Goal: Transaction & Acquisition: Purchase product/service

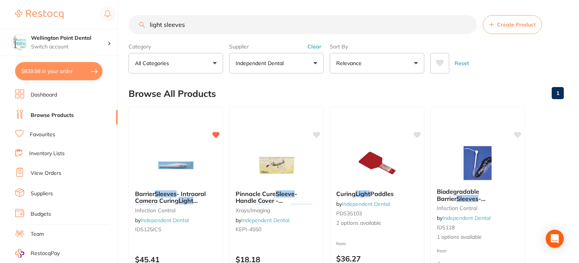
scroll to position [354, 0]
drag, startPoint x: 198, startPoint y: 26, endPoint x: 113, endPoint y: 25, distance: 84.3
click at [113, 25] on div "$839.98 Wellington Point Dental Switch account Wellington Point Dental The Dent…" at bounding box center [289, 131] width 579 height 263
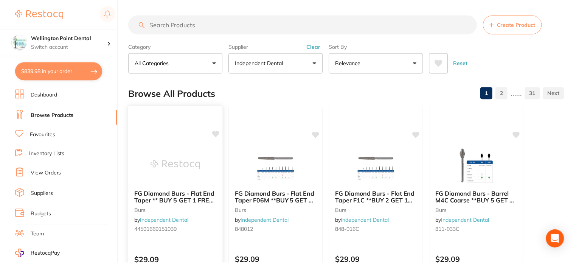
scroll to position [492, 0]
click at [312, 45] on button "Clear" at bounding box center [314, 46] width 19 height 7
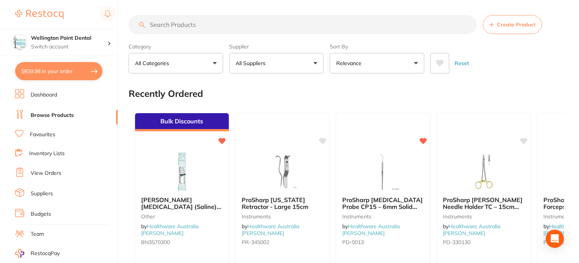
click at [48, 131] on link "Favourites" at bounding box center [42, 135] width 25 height 8
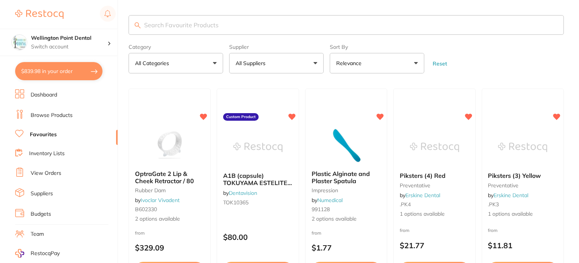
click at [197, 20] on input "search" at bounding box center [346, 25] width 435 height 20
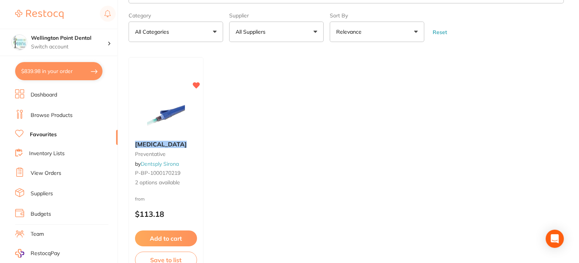
scroll to position [76, 0]
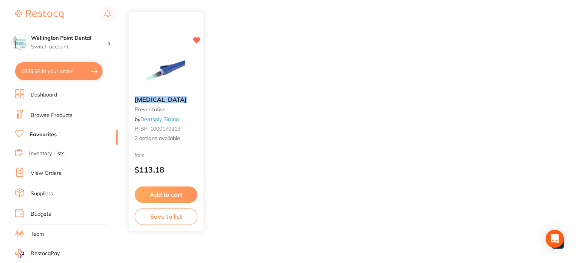
type input "oraqu"
click at [157, 138] on span "2 options available" at bounding box center [166, 139] width 63 height 8
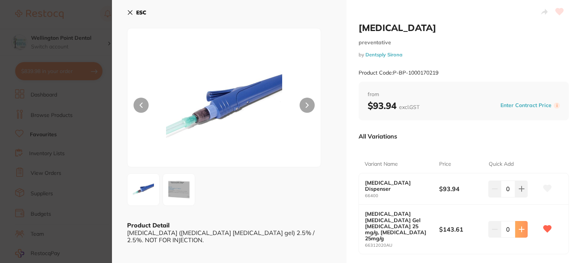
click at [522, 226] on icon at bounding box center [521, 229] width 6 height 6
type input "1"
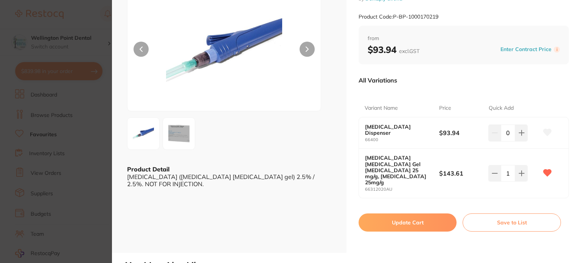
scroll to position [76, 0]
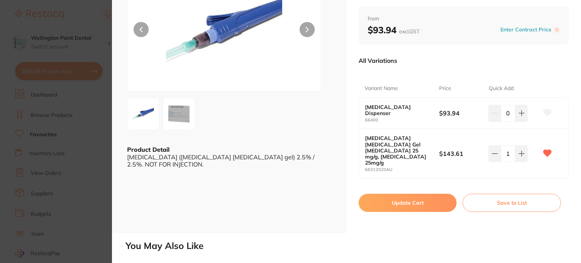
click at [398, 194] on button "Update Cart" at bounding box center [408, 203] width 98 height 18
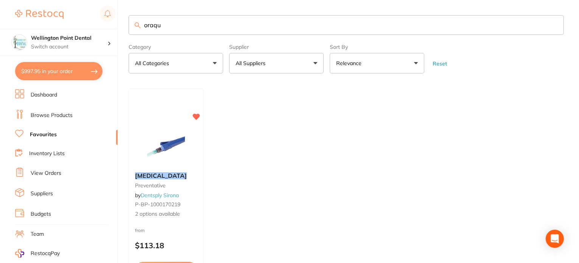
drag, startPoint x: 176, startPoint y: 27, endPoint x: 120, endPoint y: 30, distance: 56.4
click at [120, 30] on div "$997.95 Wellington Point Dental Switch account Wellington Point Dental The Dent…" at bounding box center [289, 131] width 579 height 263
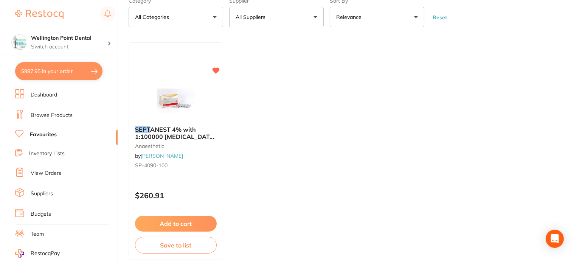
scroll to position [76, 0]
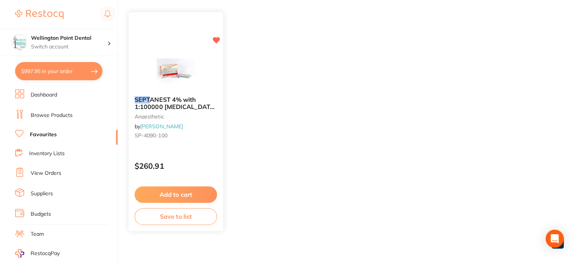
type input "sept"
click at [176, 194] on button "Add to cart" at bounding box center [176, 194] width 82 height 16
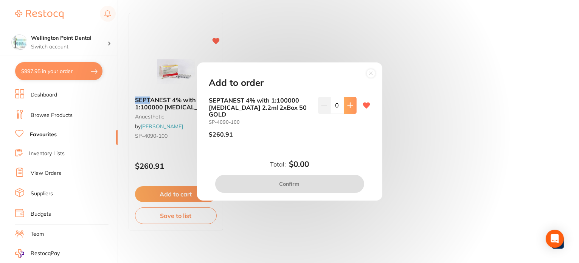
click at [350, 108] on icon at bounding box center [350, 105] width 6 height 6
type input "1"
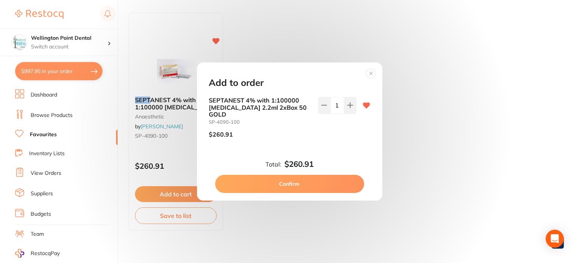
click at [292, 183] on button "Confirm" at bounding box center [289, 184] width 149 height 18
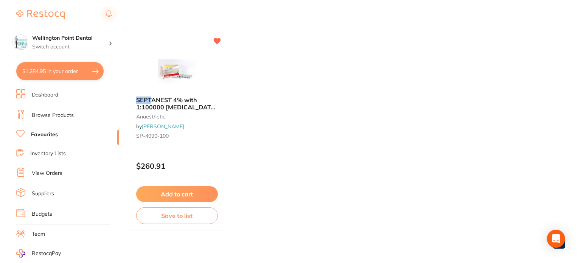
scroll to position [0, 0]
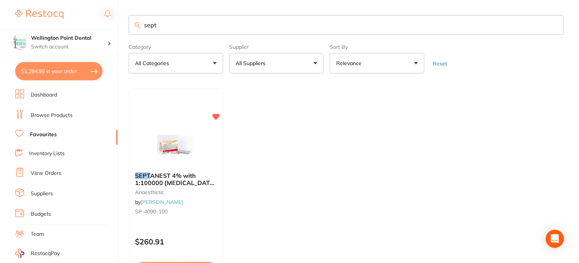
drag, startPoint x: 168, startPoint y: 25, endPoint x: 123, endPoint y: 25, distance: 45.4
click at [123, 25] on div "$1,284.95 Wellington Point Dental Switch account Wellington Point Dental The De…" at bounding box center [289, 131] width 579 height 263
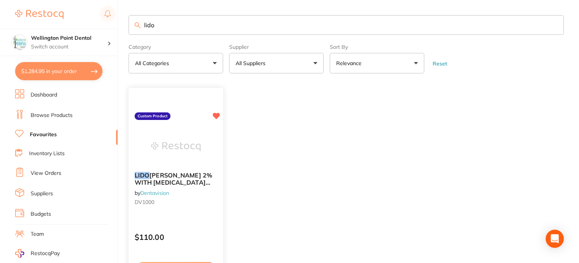
type input "lido"
click at [162, 178] on span "[PERSON_NAME] 2% WITH [MEDICAL_DATA] (100)" at bounding box center [174, 183] width 78 height 22
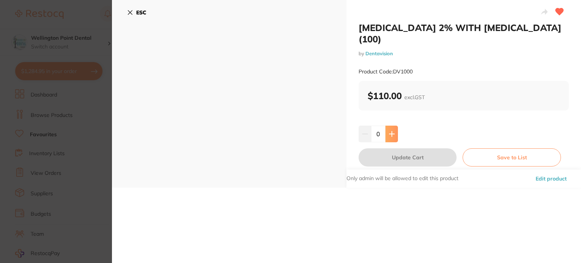
click at [390, 131] on icon at bounding box center [392, 134] width 6 height 6
type input "1"
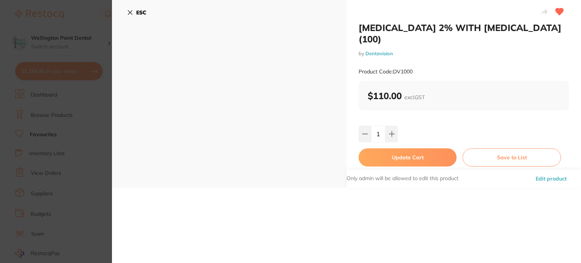
click at [402, 148] on button "Update Cart" at bounding box center [408, 157] width 98 height 18
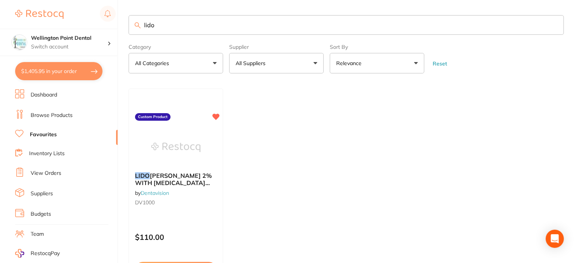
drag, startPoint x: 65, startPoint y: 67, endPoint x: 206, endPoint y: 136, distance: 157.8
click at [65, 67] on button "$1,405.95 in your order" at bounding box center [58, 71] width 87 height 18
checkbox input "true"
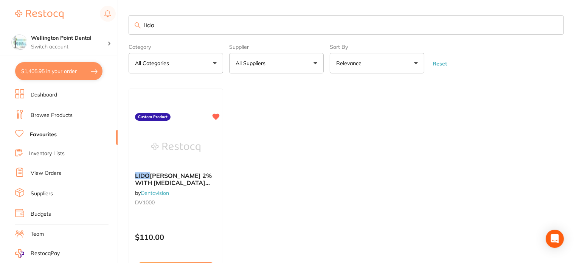
checkbox input "true"
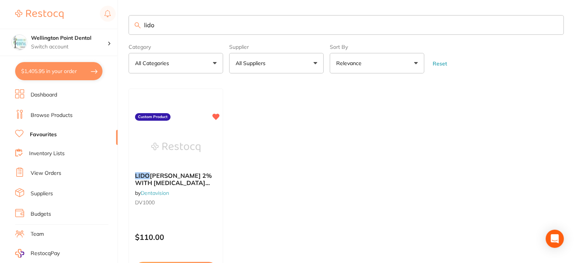
checkbox input "true"
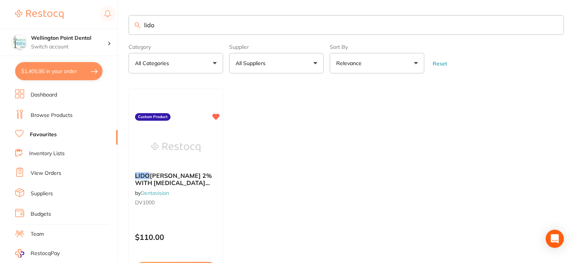
checkbox input "true"
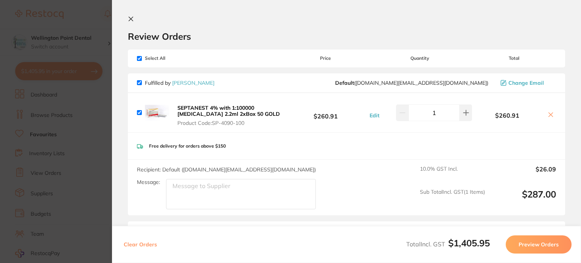
click at [132, 19] on icon at bounding box center [131, 19] width 6 height 6
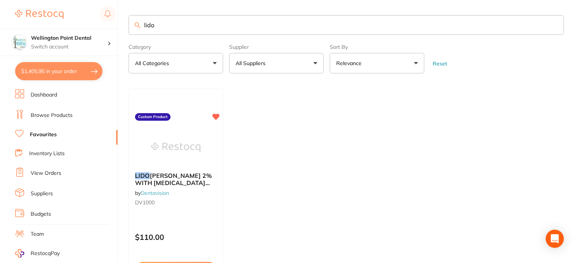
drag, startPoint x: 155, startPoint y: 26, endPoint x: 134, endPoint y: 27, distance: 21.6
click at [134, 27] on input "lido" at bounding box center [346, 25] width 435 height 20
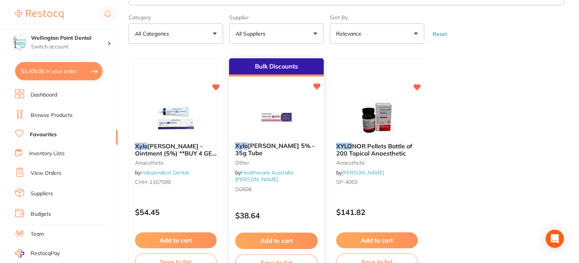
scroll to position [38, 0]
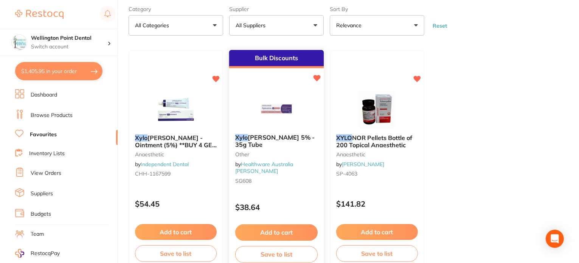
type input "xylo"
click at [270, 232] on button "Add to cart" at bounding box center [276, 232] width 82 height 16
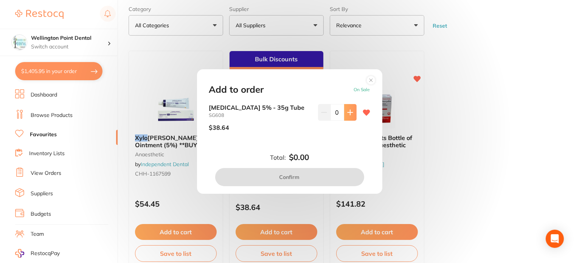
click at [347, 115] on icon at bounding box center [350, 112] width 6 height 6
type input "1"
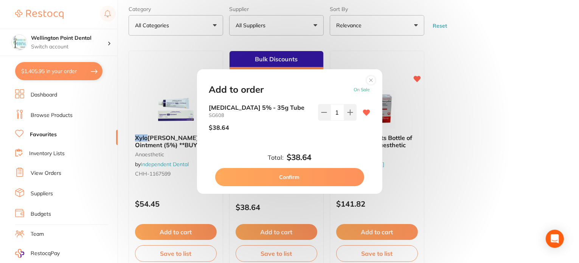
click at [294, 178] on button "Confirm" at bounding box center [289, 177] width 149 height 18
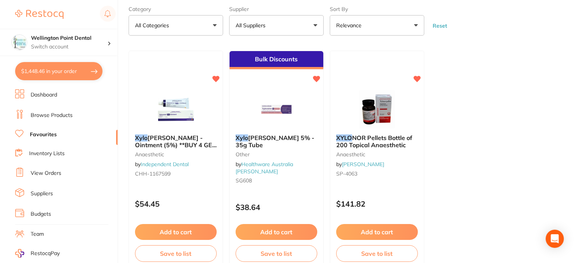
checkbox input "false"
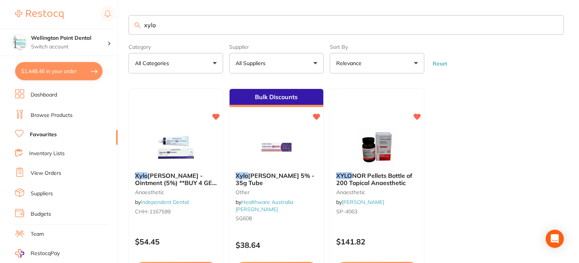
drag, startPoint x: 163, startPoint y: 25, endPoint x: 140, endPoint y: 25, distance: 23.4
click at [140, 25] on div "xylo" at bounding box center [346, 25] width 435 height 20
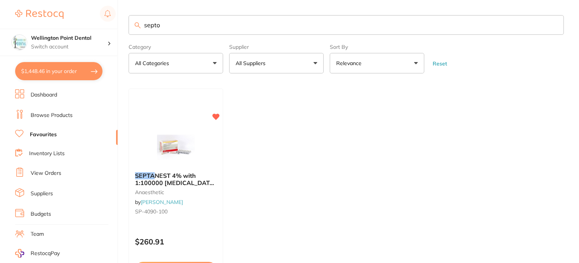
click at [178, 25] on input "septo" at bounding box center [346, 25] width 435 height 20
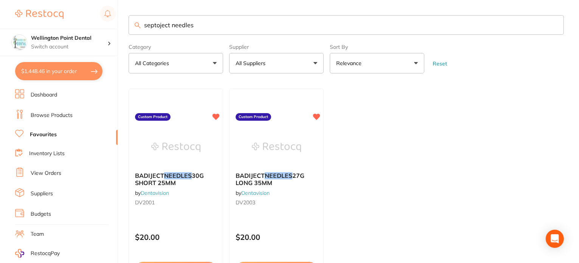
scroll to position [76, 0]
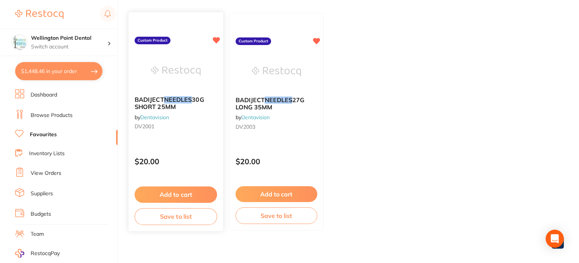
type input "septoject needles"
click at [177, 194] on button "Add to cart" at bounding box center [176, 194] width 82 height 16
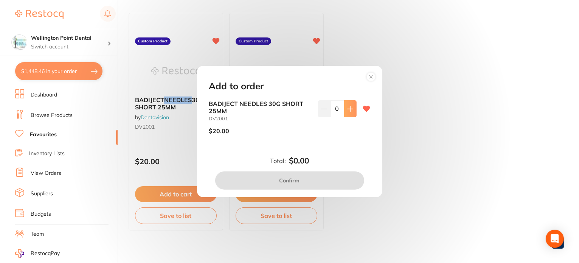
click at [348, 107] on icon at bounding box center [350, 109] width 6 height 6
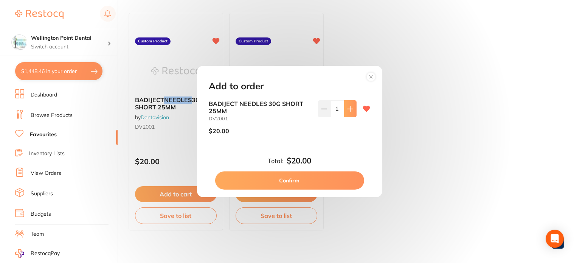
click at [348, 107] on icon at bounding box center [350, 109] width 6 height 6
type input "2"
click at [280, 180] on button "Confirm" at bounding box center [289, 180] width 149 height 18
checkbox input "false"
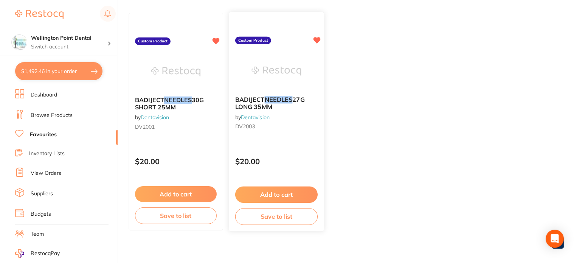
click at [272, 191] on button "Add to cart" at bounding box center [276, 194] width 82 height 16
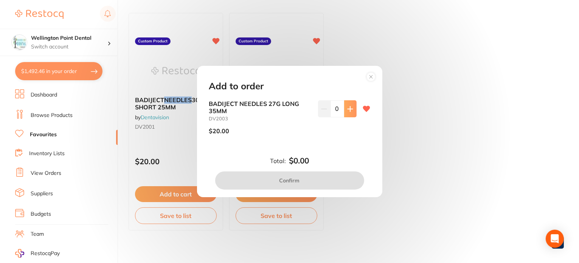
click at [348, 111] on icon at bounding box center [350, 108] width 5 height 5
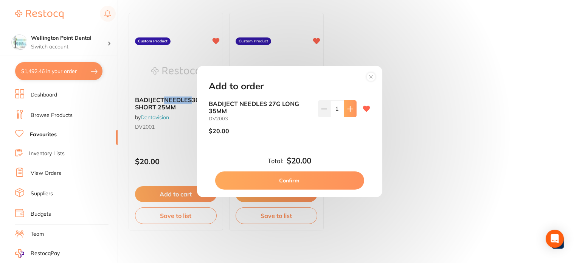
click at [348, 112] on icon at bounding box center [350, 109] width 6 height 6
type input "2"
click at [296, 183] on button "Confirm" at bounding box center [289, 180] width 149 height 18
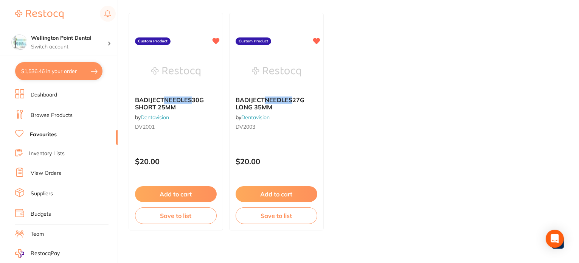
drag, startPoint x: 59, startPoint y: 74, endPoint x: 193, endPoint y: 143, distance: 150.9
click at [59, 74] on button "$1,536.46 in your order" at bounding box center [58, 71] width 87 height 18
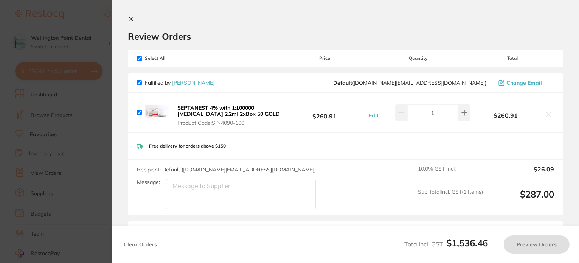
checkbox input "true"
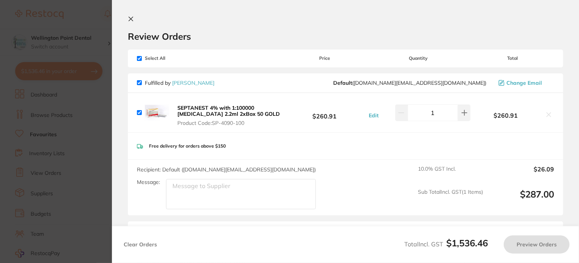
checkbox input "true"
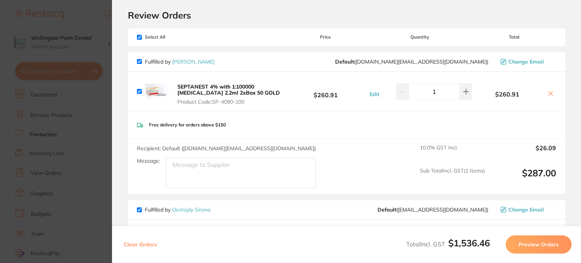
scroll to position [0, 0]
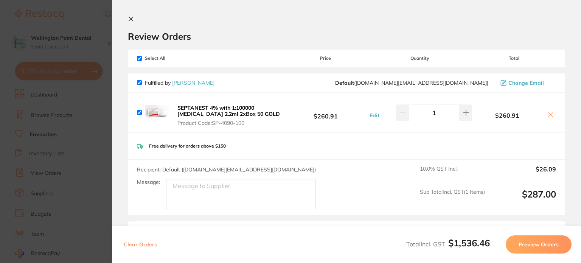
click at [132, 18] on icon at bounding box center [131, 19] width 6 height 6
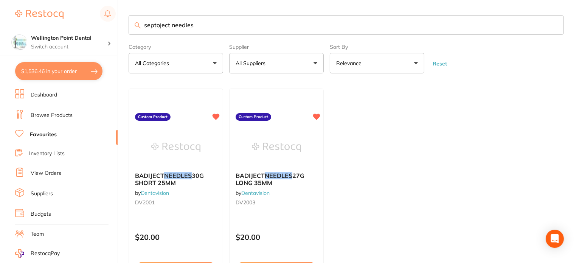
drag, startPoint x: 203, startPoint y: 26, endPoint x: 132, endPoint y: 29, distance: 71.9
click at [132, 29] on input "septoject needles" at bounding box center [346, 25] width 435 height 20
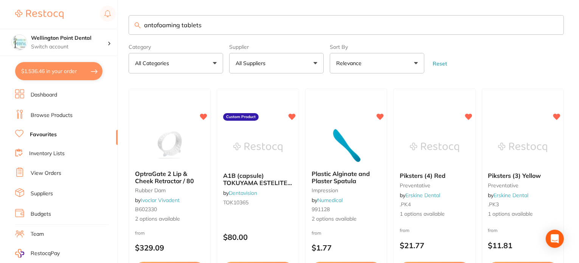
click at [156, 25] on input "antofoaming tablets" at bounding box center [346, 25] width 435 height 20
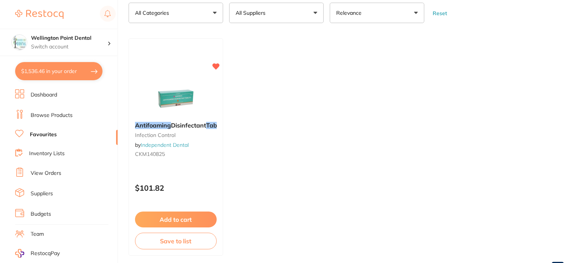
scroll to position [76, 0]
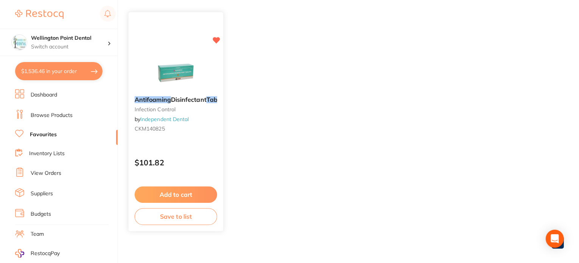
type input "antofoaming tablets"
click at [176, 195] on button "Add to cart" at bounding box center [176, 194] width 82 height 16
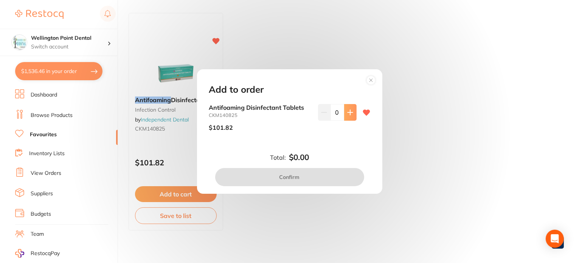
click at [350, 112] on icon at bounding box center [350, 112] width 5 height 5
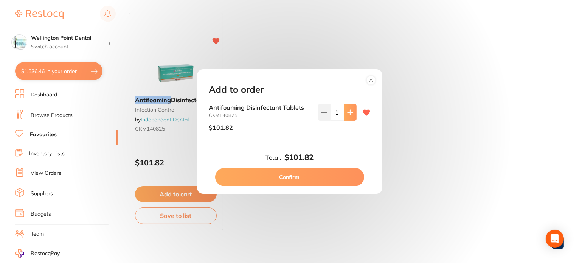
click at [350, 110] on icon at bounding box center [350, 112] width 6 height 6
type input "2"
click at [297, 177] on button "Confirm" at bounding box center [289, 177] width 149 height 18
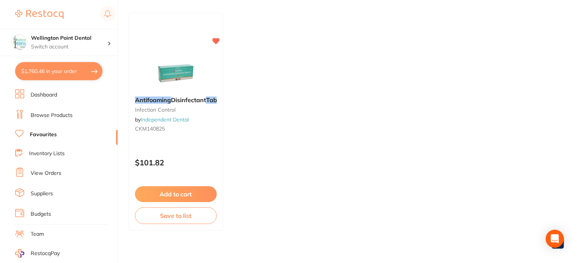
checkbox input "false"
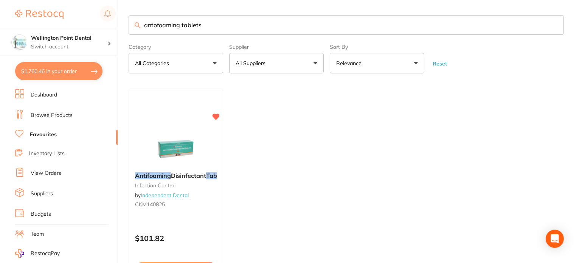
scroll to position [0, 0]
drag, startPoint x: 210, startPoint y: 25, endPoint x: 122, endPoint y: 29, distance: 87.8
click at [122, 29] on div "$1,760.46 Wellington Point Dental Switch account Wellington Point Dental The De…" at bounding box center [289, 131] width 579 height 263
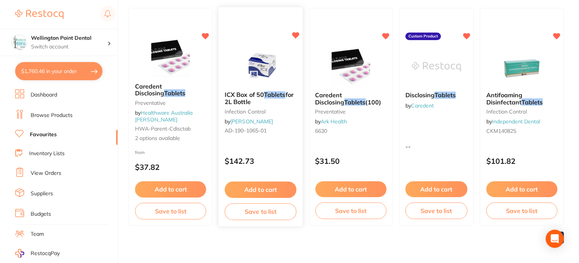
scroll to position [82, 0]
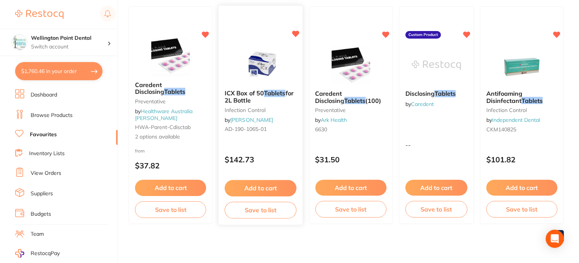
type input "ixc tablets"
click at [259, 190] on button "Add to cart" at bounding box center [261, 188] width 72 height 16
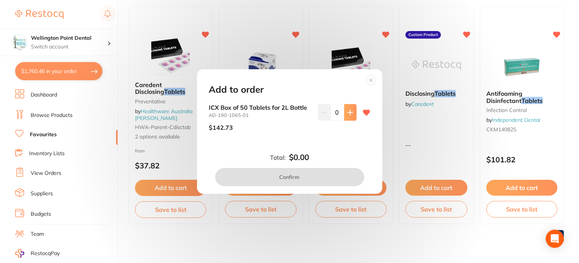
click at [350, 114] on icon at bounding box center [350, 112] width 6 height 6
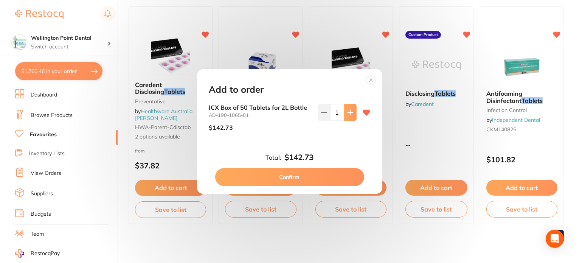
click at [350, 114] on icon at bounding box center [350, 112] width 6 height 6
type input "4"
click at [304, 177] on button "Confirm" at bounding box center [289, 177] width 149 height 18
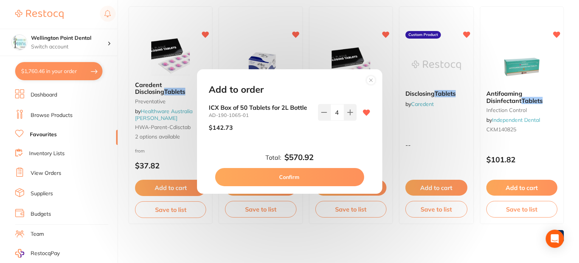
checkbox input "false"
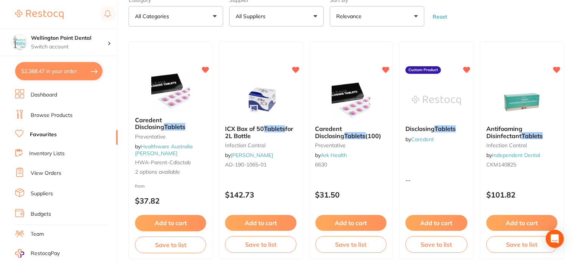
scroll to position [0, 0]
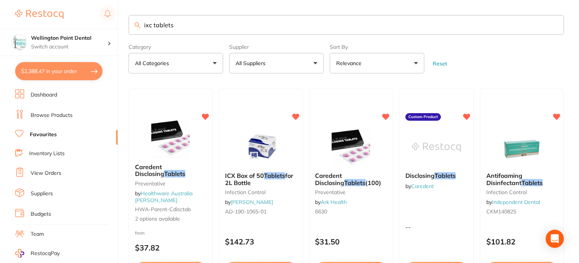
drag, startPoint x: 178, startPoint y: 25, endPoint x: 118, endPoint y: 29, distance: 60.3
click at [118, 29] on div "$2,388.47 Wellington Point Dental Switch account Wellington Point Dental The De…" at bounding box center [289, 131] width 579 height 263
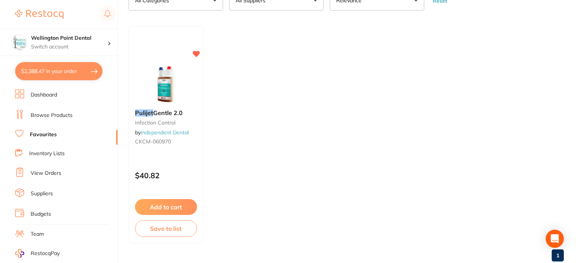
scroll to position [82, 0]
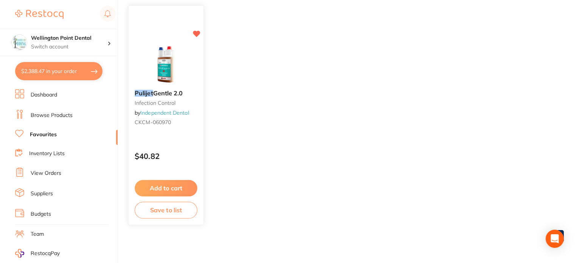
type input "pullijet"
click at [169, 187] on button "Add to cart" at bounding box center [166, 188] width 63 height 16
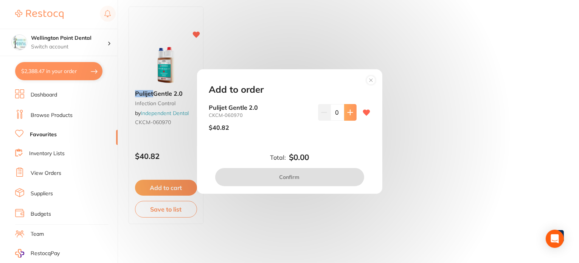
click at [348, 110] on icon at bounding box center [350, 112] width 5 height 5
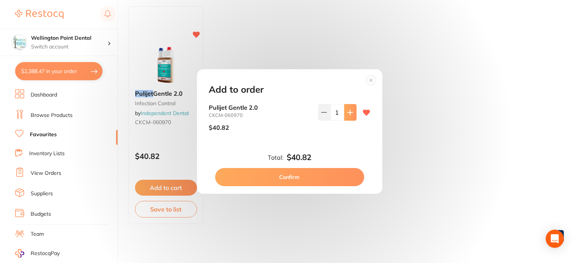
click at [348, 110] on icon at bounding box center [350, 112] width 5 height 5
type input "3"
click at [295, 178] on button "Confirm" at bounding box center [289, 177] width 149 height 18
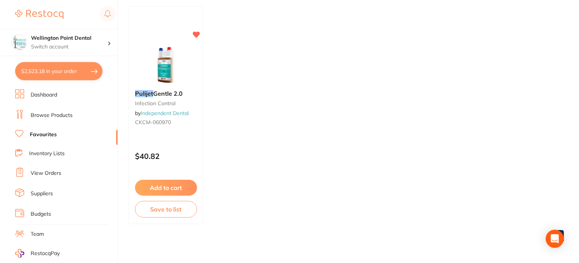
drag, startPoint x: 56, startPoint y: 75, endPoint x: 219, endPoint y: 151, distance: 179.7
click at [56, 75] on button "$2,523.18 in your order" at bounding box center [58, 71] width 87 height 18
checkbox input "true"
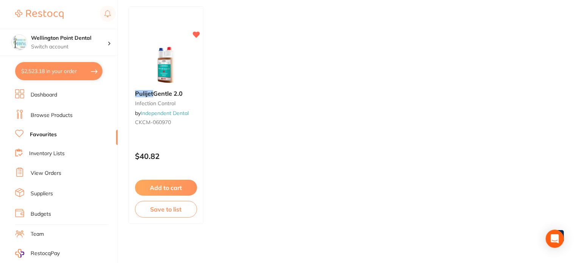
checkbox input "true"
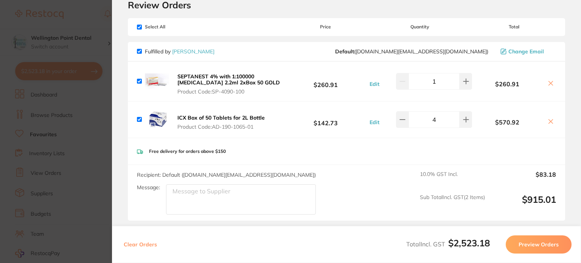
scroll to position [0, 0]
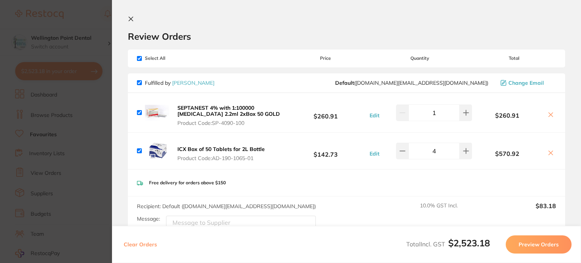
click at [132, 17] on icon at bounding box center [131, 19] width 6 height 6
click at [140, 25] on main "pullijet Category All Categories All Categories infection control Clear Categor…" at bounding box center [355, 172] width 452 height 345
click at [140, 88] on div "Pulijet Gentle 2.0 infection control by Independent Dental CKCM-060970 $40.82 A…" at bounding box center [166, 196] width 75 height 217
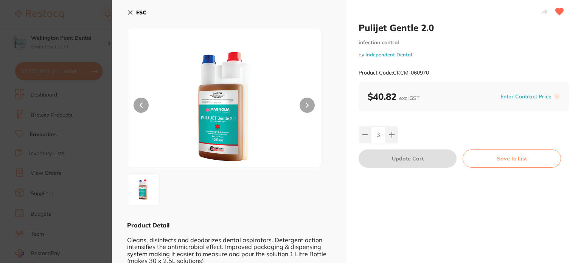
click at [166, 22] on section "Pulijet Gentle 2.0 infection control by Independent Dental Product Code: CKCM-0…" at bounding box center [290, 131] width 581 height 263
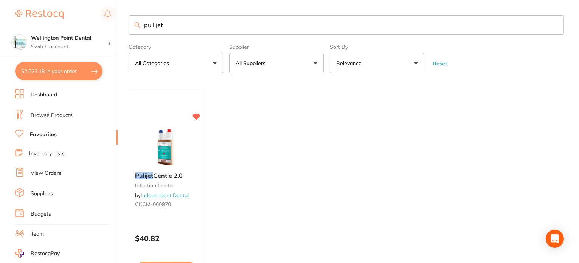
click at [175, 28] on input "pullijet" at bounding box center [346, 25] width 435 height 20
type input "p"
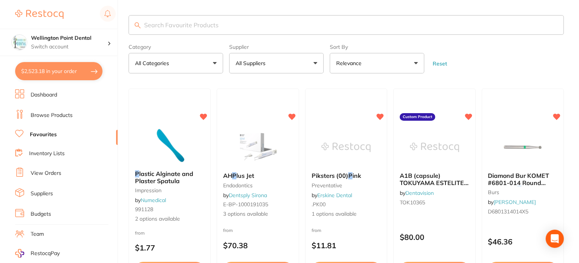
click at [317, 62] on button "All Suppliers" at bounding box center [276, 63] width 95 height 20
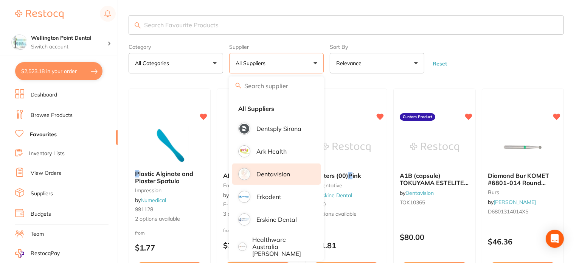
click at [281, 173] on p "Dentavision" at bounding box center [273, 174] width 34 height 7
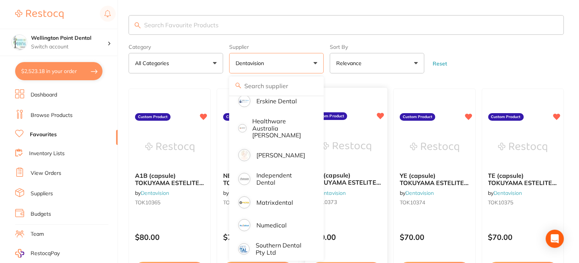
scroll to position [119, 0]
click at [205, 26] on input "search" at bounding box center [346, 25] width 435 height 20
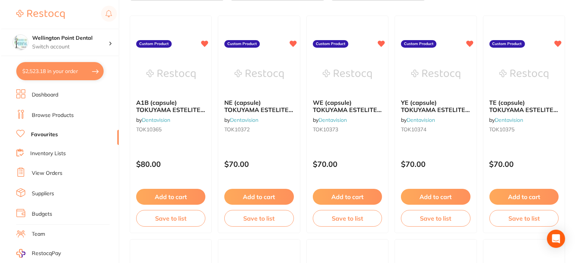
scroll to position [0, 0]
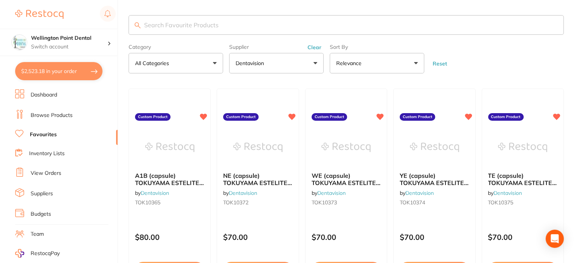
click at [168, 25] on input "search" at bounding box center [346, 25] width 435 height 20
type input "germiph"
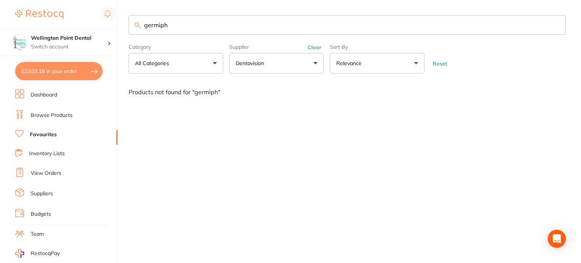
click at [316, 48] on button "Clear" at bounding box center [314, 47] width 19 height 7
drag, startPoint x: 180, startPoint y: 25, endPoint x: 129, endPoint y: 28, distance: 51.1
click at [129, 28] on input "germiph" at bounding box center [347, 25] width 437 height 20
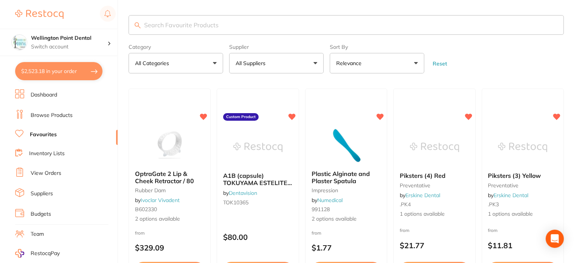
click at [174, 22] on input "search" at bounding box center [346, 25] width 435 height 20
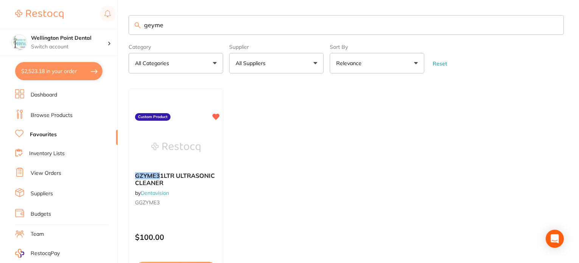
type input "geyme"
click at [166, 150] on img at bounding box center [175, 147] width 49 height 38
click at [150, 179] on section at bounding box center [289, 131] width 579 height 263
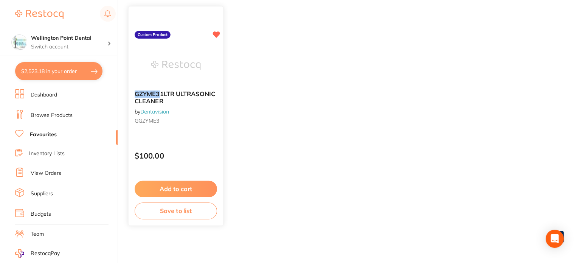
click at [174, 189] on button "Add to cart" at bounding box center [176, 189] width 82 height 16
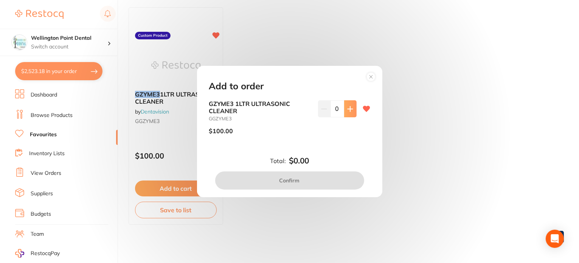
click at [347, 110] on icon at bounding box center [350, 109] width 6 height 6
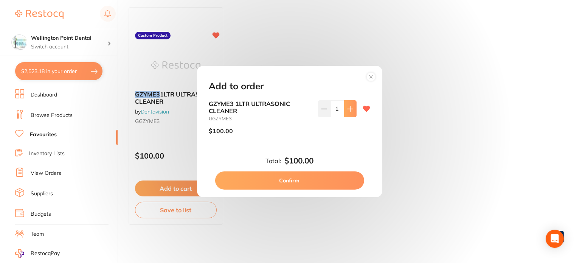
click at [347, 110] on icon at bounding box center [350, 109] width 6 height 6
type input "2"
click at [290, 182] on button "Confirm" at bounding box center [289, 180] width 149 height 18
checkbox input "false"
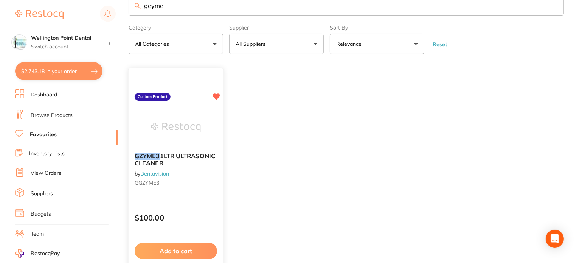
scroll to position [0, 0]
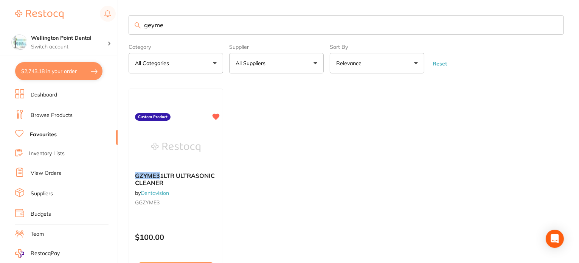
drag, startPoint x: 167, startPoint y: 26, endPoint x: 141, endPoint y: 23, distance: 26.7
click at [141, 23] on input "geyme" at bounding box center [346, 25] width 435 height 20
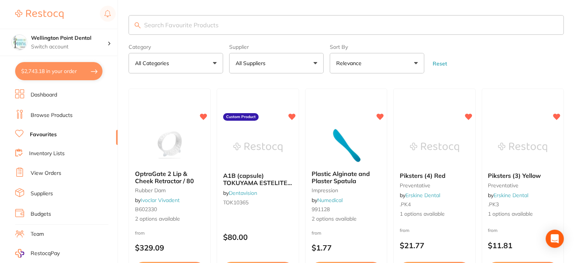
click at [316, 62] on button "All Suppliers" at bounding box center [276, 63] width 95 height 20
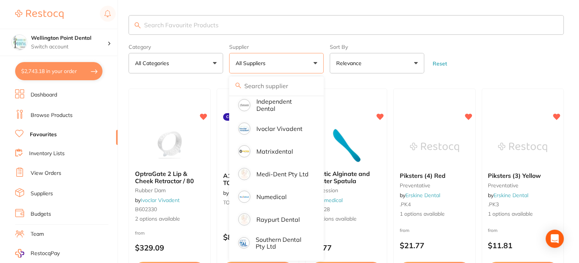
scroll to position [372, 0]
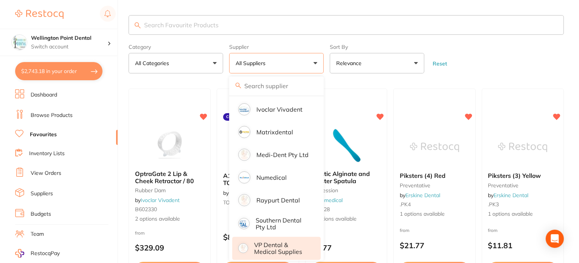
click at [276, 241] on p "VP Dental & Medical Supplies" at bounding box center [282, 248] width 56 height 14
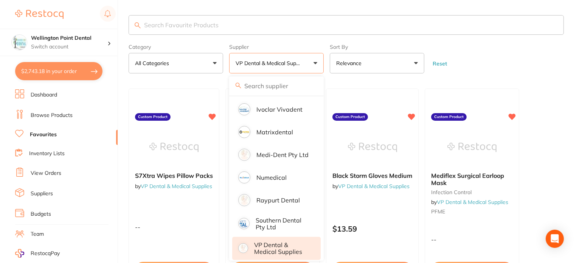
click at [251, 27] on input "search" at bounding box center [346, 25] width 435 height 20
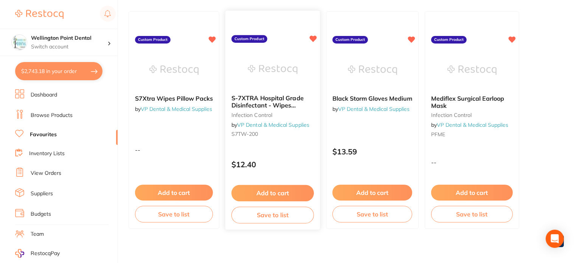
scroll to position [82, 0]
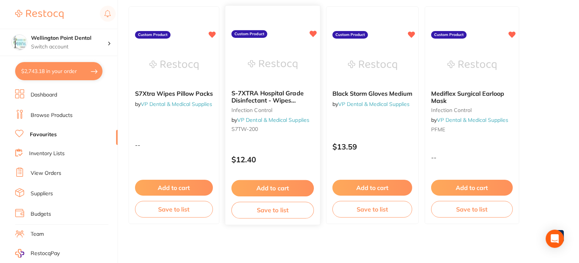
click at [278, 186] on button "Add to cart" at bounding box center [272, 188] width 82 height 16
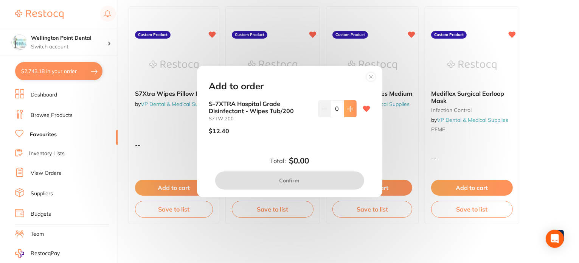
click at [351, 109] on icon at bounding box center [350, 109] width 6 height 6
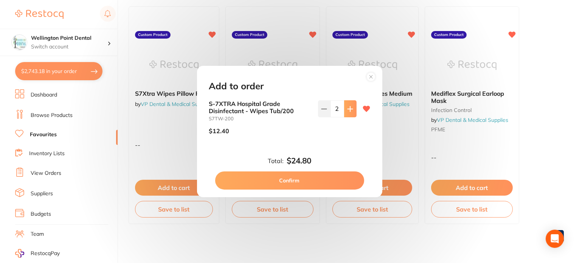
click at [351, 109] on icon at bounding box center [350, 109] width 6 height 6
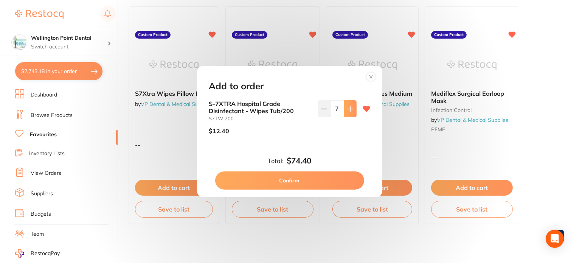
click at [351, 109] on icon at bounding box center [350, 109] width 6 height 6
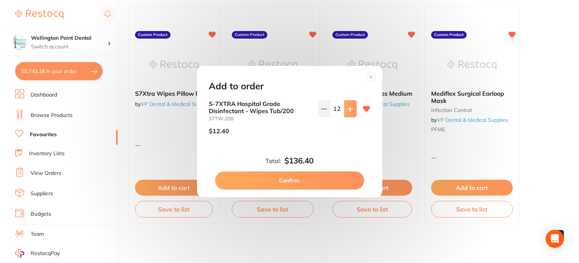
click at [351, 109] on icon at bounding box center [350, 109] width 6 height 6
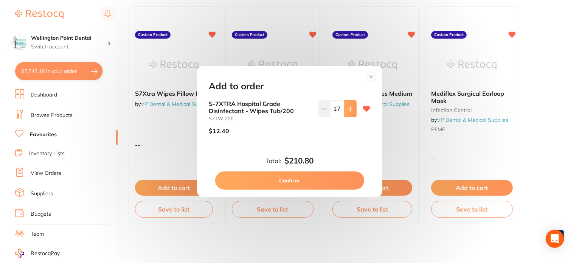
click at [351, 109] on icon at bounding box center [350, 109] width 6 height 6
type input "20"
click at [292, 178] on button "Confirm" at bounding box center [289, 180] width 149 height 18
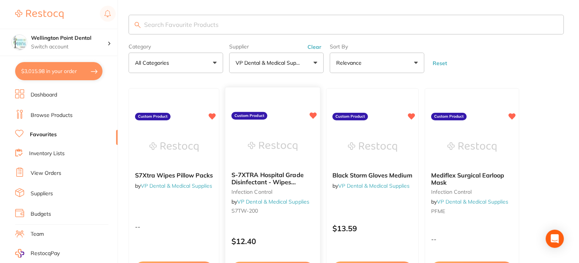
scroll to position [0, 0]
click at [312, 45] on button "Clear" at bounding box center [314, 47] width 19 height 7
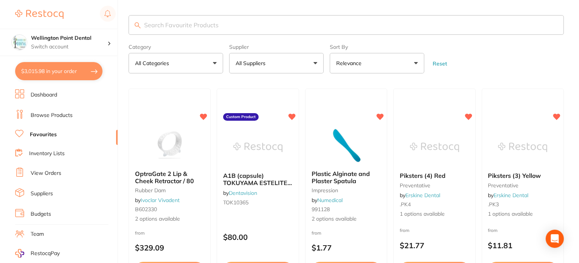
click at [160, 24] on input "search" at bounding box center [346, 25] width 435 height 20
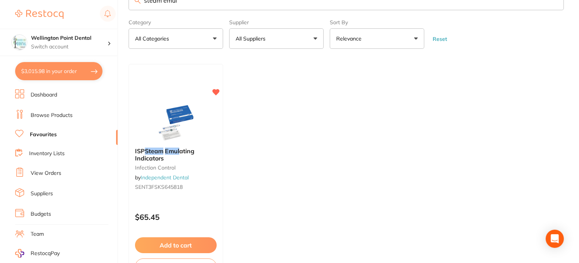
scroll to position [38, 0]
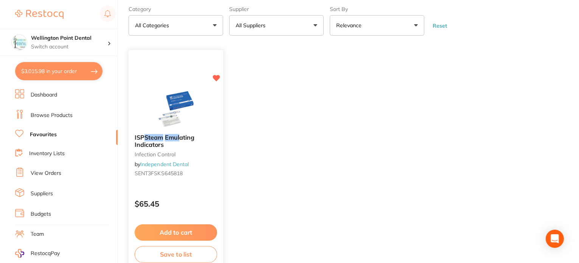
type input "steam emul"
click at [171, 231] on button "Add to cart" at bounding box center [176, 232] width 82 height 16
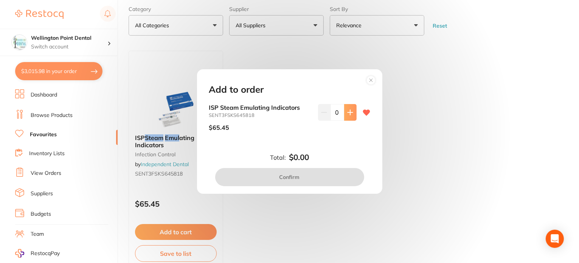
click at [350, 110] on icon at bounding box center [350, 112] width 6 height 6
type input "1"
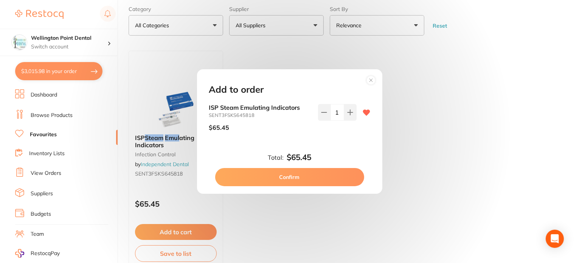
click at [284, 175] on button "Confirm" at bounding box center [289, 177] width 149 height 18
checkbox input "false"
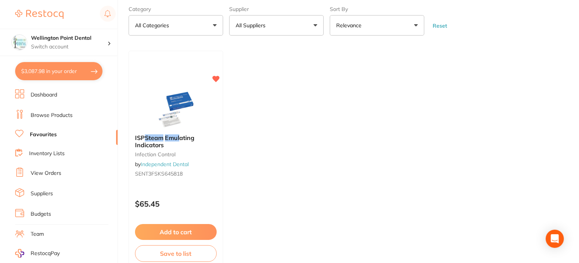
click at [51, 72] on button "$3,087.98 in your order" at bounding box center [58, 71] width 87 height 18
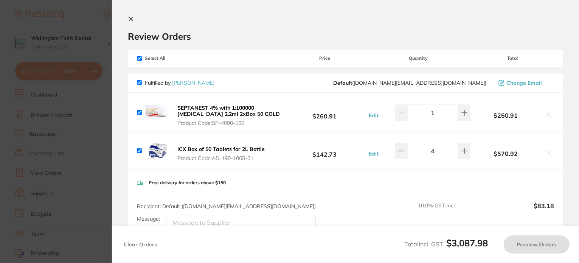
checkbox input "true"
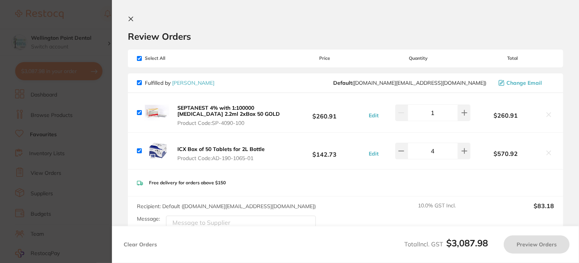
checkbox input "true"
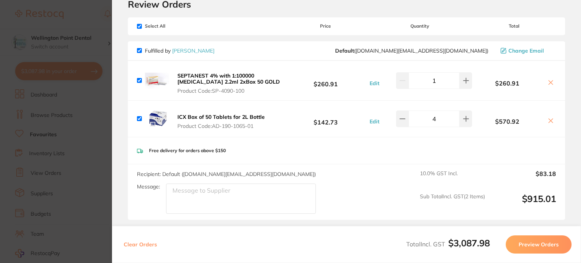
scroll to position [0, 0]
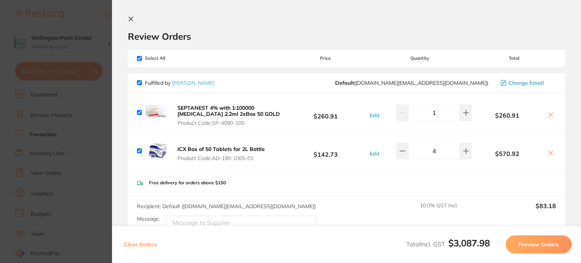
click at [132, 19] on icon at bounding box center [131, 19] width 6 height 6
click at [131, 25] on section "steam emul Category All Categories All Categories infection control Clear Categ…" at bounding box center [347, 44] width 437 height 58
click at [192, 53] on button "All Categories" at bounding box center [176, 63] width 95 height 20
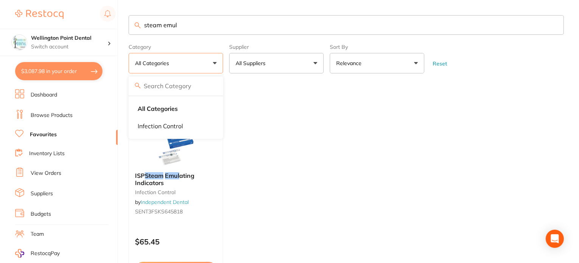
drag, startPoint x: 187, startPoint y: 26, endPoint x: 141, endPoint y: 22, distance: 45.5
click at [141, 22] on input "steam emul" at bounding box center [346, 25] width 435 height 20
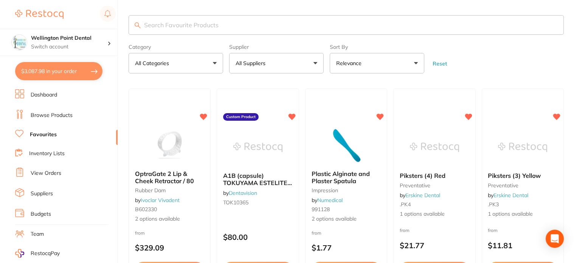
click at [231, 26] on input "search" at bounding box center [346, 25] width 435 height 20
click at [317, 64] on button "All Suppliers" at bounding box center [276, 63] width 95 height 20
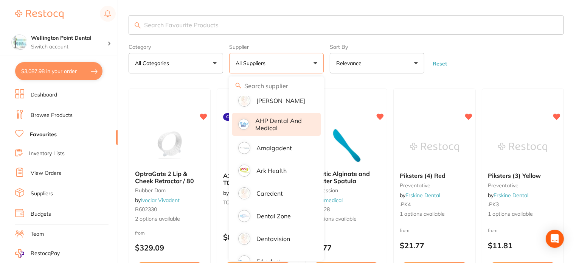
scroll to position [113, 0]
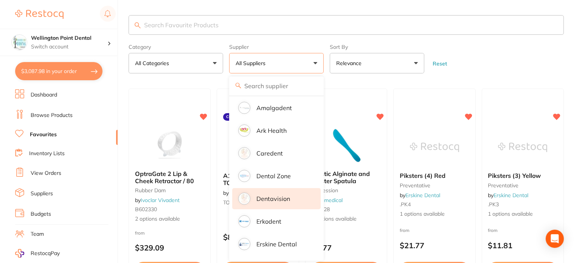
click at [282, 200] on p "Dentavision" at bounding box center [273, 198] width 34 height 7
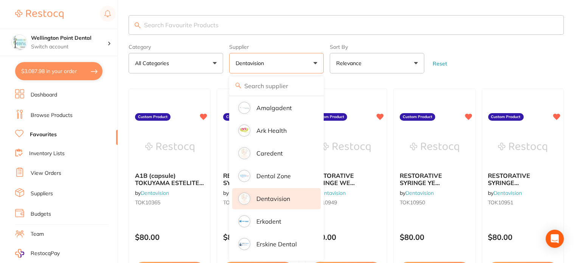
click at [271, 199] on p "Dentavision" at bounding box center [273, 198] width 34 height 7
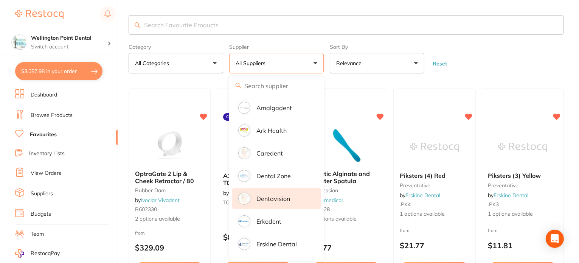
click at [267, 199] on p "Dentavision" at bounding box center [273, 198] width 34 height 7
click at [230, 21] on input "search" at bounding box center [346, 25] width 435 height 20
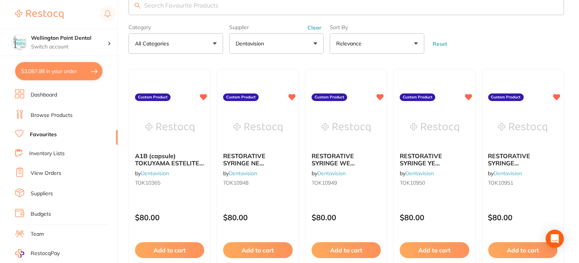
scroll to position [0, 0]
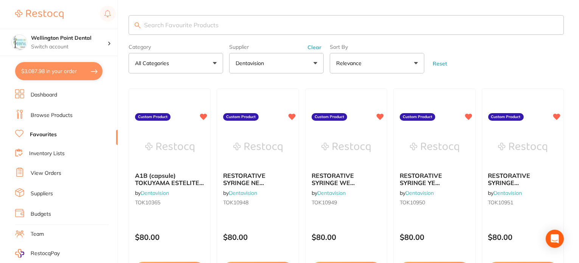
click at [160, 29] on input "search" at bounding box center [346, 25] width 435 height 20
type input "pouches"
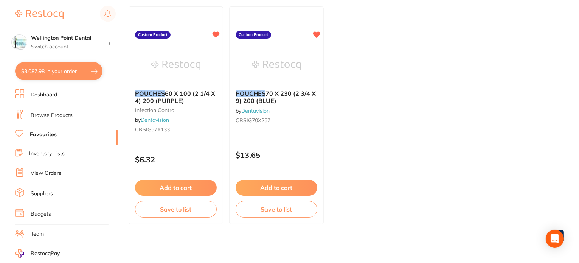
scroll to position [6, 0]
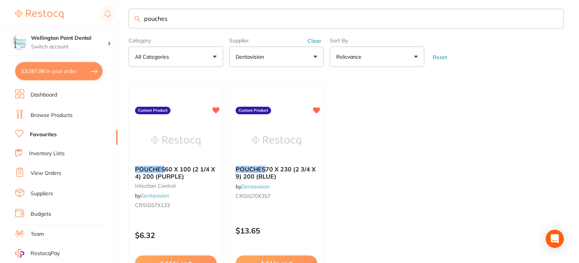
click at [43, 114] on link "Browse Products" at bounding box center [52, 116] width 42 height 8
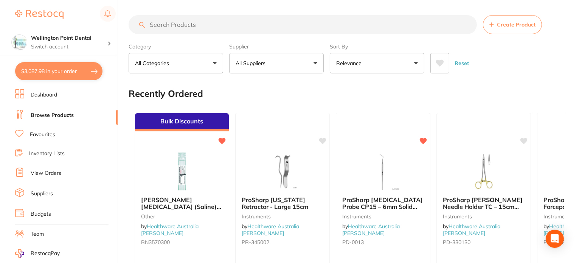
click at [182, 24] on input "search" at bounding box center [303, 24] width 348 height 19
click at [314, 64] on button "All Suppliers" at bounding box center [276, 63] width 95 height 20
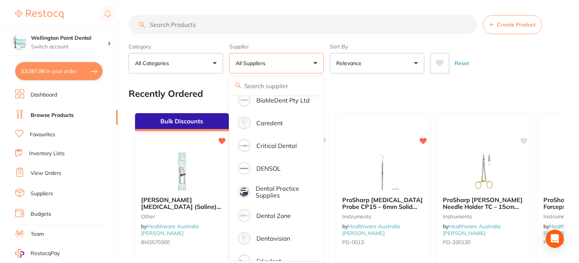
scroll to position [227, 0]
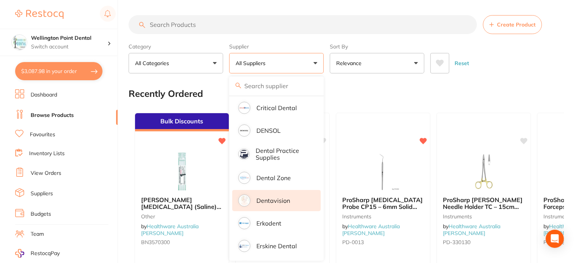
click at [271, 203] on p "Dentavision" at bounding box center [273, 200] width 34 height 7
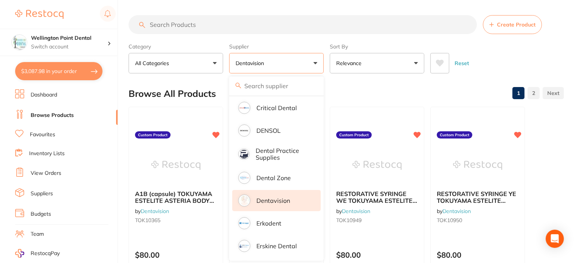
click at [171, 24] on input "search" at bounding box center [303, 24] width 348 height 19
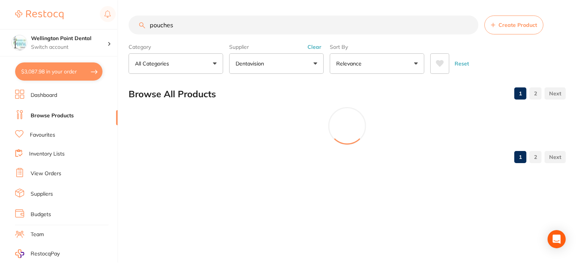
scroll to position [91, 0]
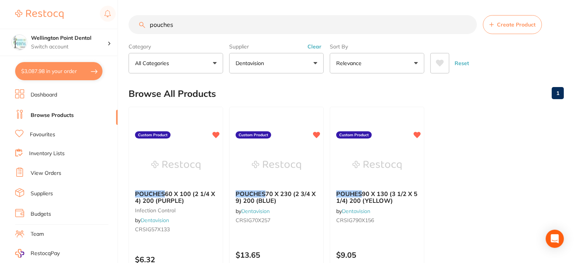
type input "pouches"
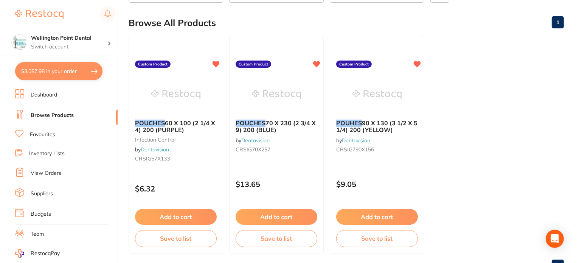
scroll to position [62, 0]
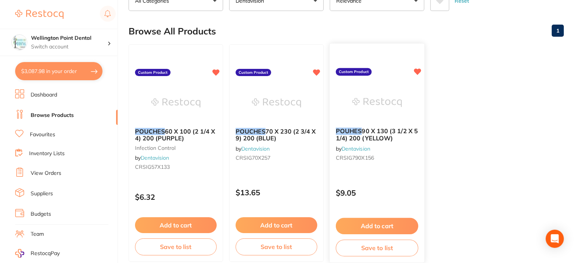
click at [373, 220] on button "Add to cart" at bounding box center [377, 226] width 82 height 16
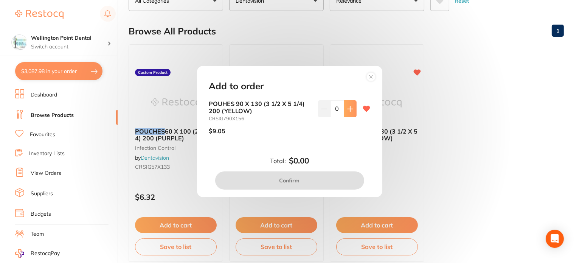
click at [353, 110] on button at bounding box center [350, 108] width 12 height 17
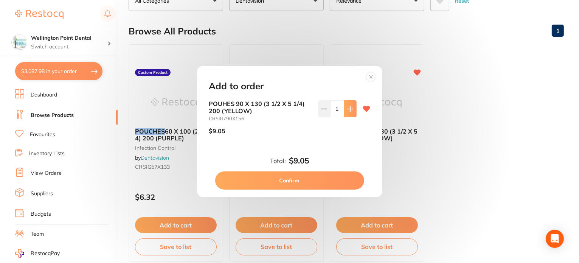
click at [353, 110] on button at bounding box center [350, 108] width 12 height 17
type input "5"
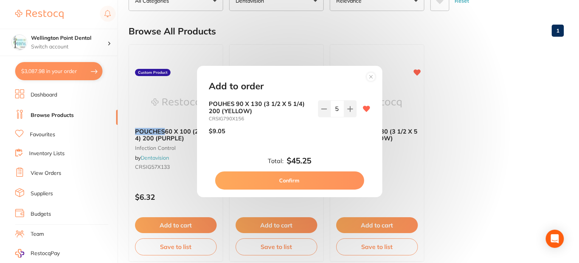
click at [284, 177] on button "Confirm" at bounding box center [289, 180] width 149 height 18
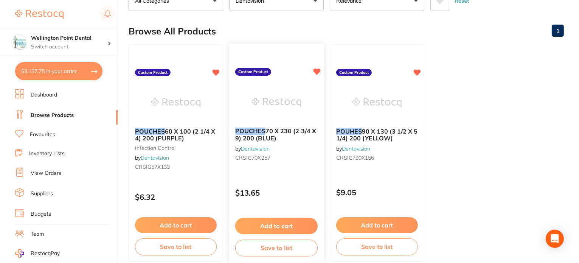
click at [282, 223] on button "Add to cart" at bounding box center [276, 226] width 82 height 16
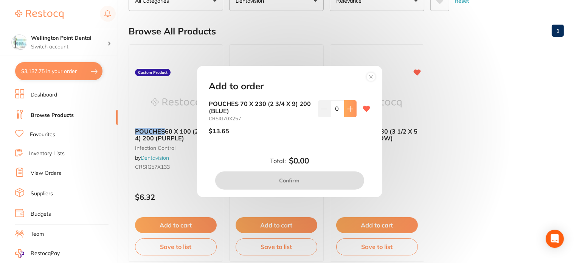
click at [348, 107] on icon at bounding box center [350, 109] width 6 height 6
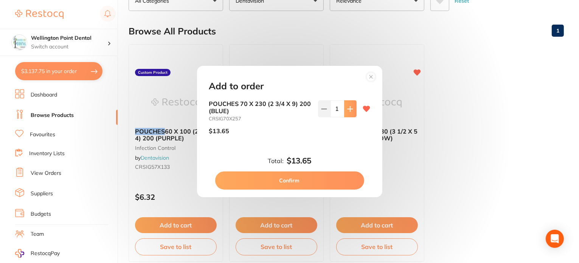
click at [347, 107] on icon at bounding box center [350, 109] width 6 height 6
type input "5"
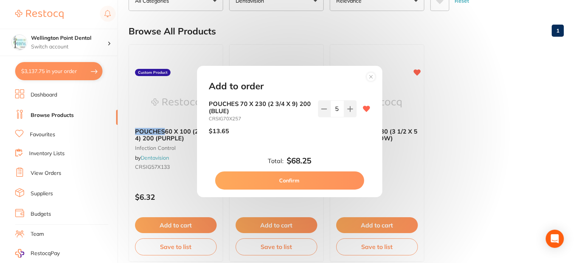
click at [287, 178] on button "Confirm" at bounding box center [289, 180] width 149 height 18
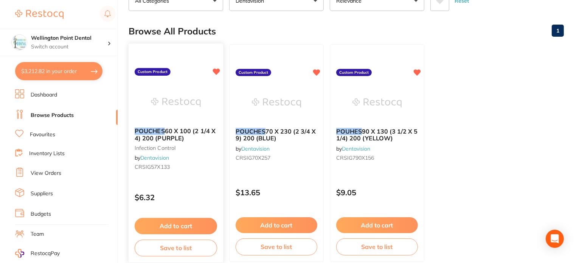
click at [163, 225] on button "Add to cart" at bounding box center [176, 226] width 82 height 16
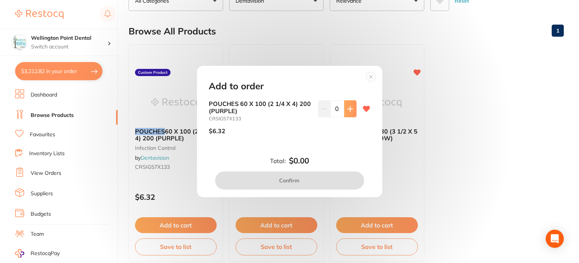
click at [352, 108] on button at bounding box center [350, 108] width 12 height 17
type input "1"
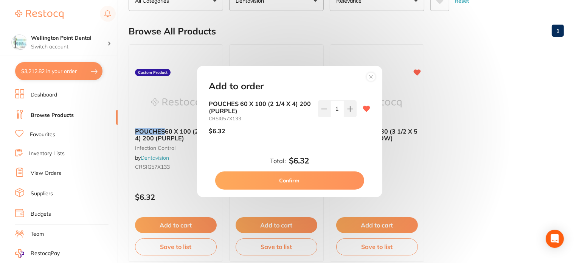
click at [298, 178] on button "Confirm" at bounding box center [289, 180] width 149 height 18
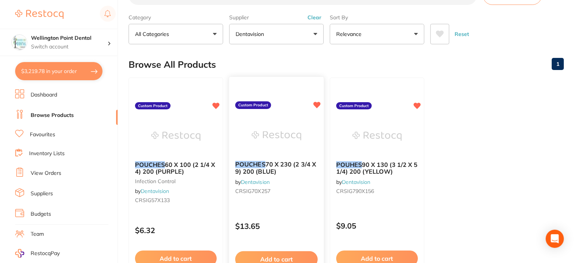
scroll to position [0, 0]
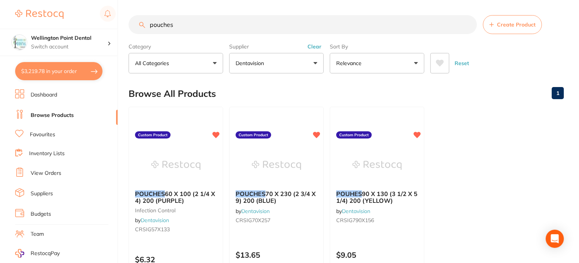
click at [316, 46] on button "Clear" at bounding box center [314, 46] width 19 height 7
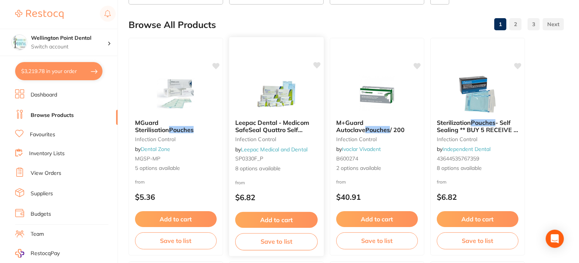
scroll to position [113, 0]
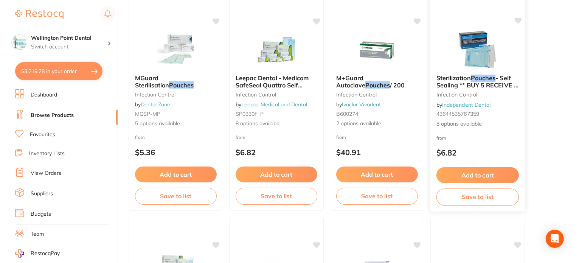
click at [487, 81] on span "- Self Sealing ** BUY 5 RECEIVE 1 FREE **" at bounding box center [477, 85] width 82 height 22
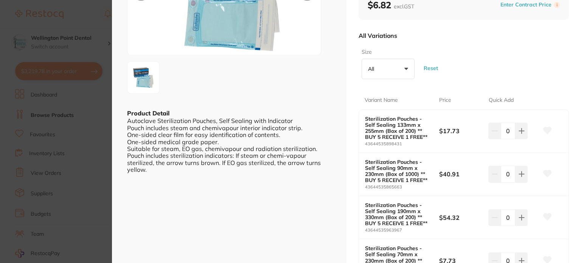
scroll to position [113, 0]
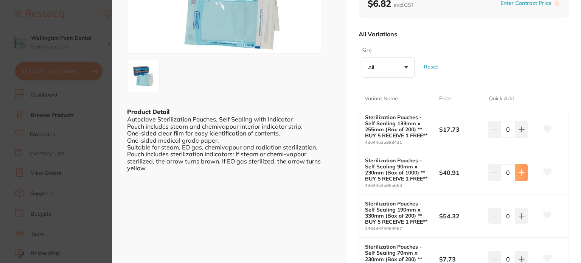
click at [522, 176] on button at bounding box center [521, 172] width 12 height 17
type input "2"
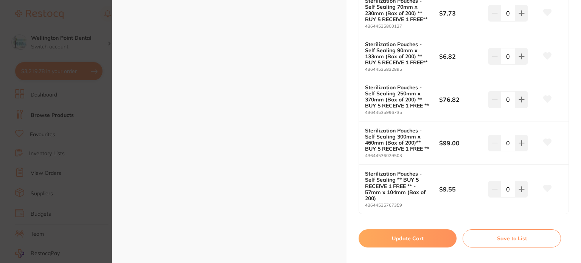
scroll to position [369, 0]
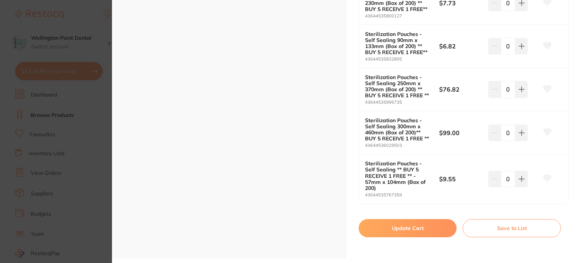
click at [408, 228] on button "Update Cart" at bounding box center [408, 228] width 98 height 18
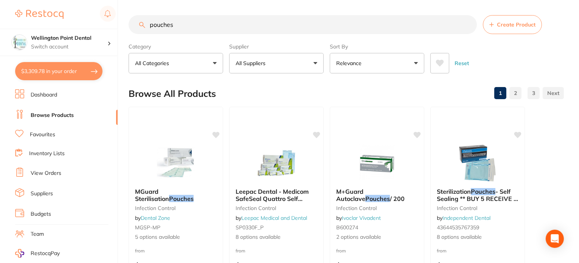
click at [317, 64] on button "All Suppliers" at bounding box center [276, 63] width 95 height 20
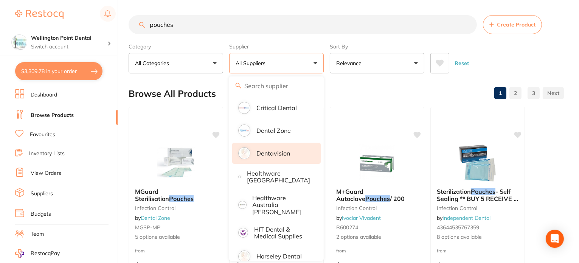
click at [273, 152] on p "Dentavision" at bounding box center [273, 153] width 34 height 7
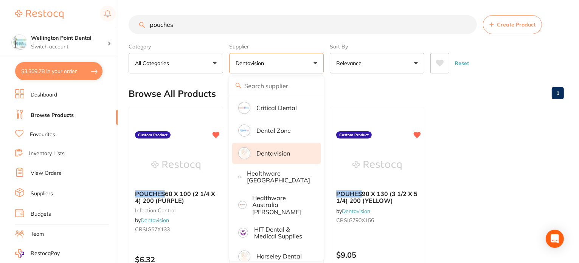
drag, startPoint x: 192, startPoint y: 27, endPoint x: 139, endPoint y: 26, distance: 53.3
click at [139, 26] on div "pouches Create Product" at bounding box center [346, 24] width 435 height 19
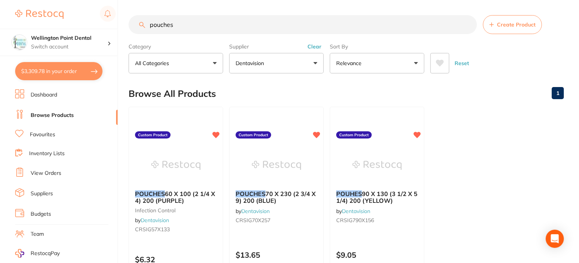
click at [313, 47] on button "Clear" at bounding box center [314, 46] width 19 height 7
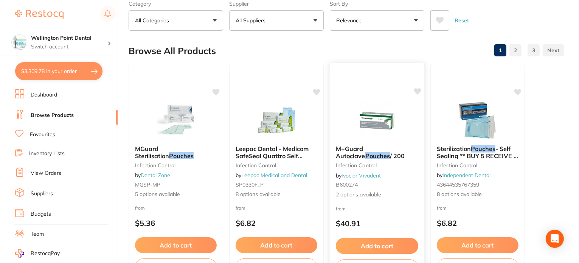
scroll to position [76, 0]
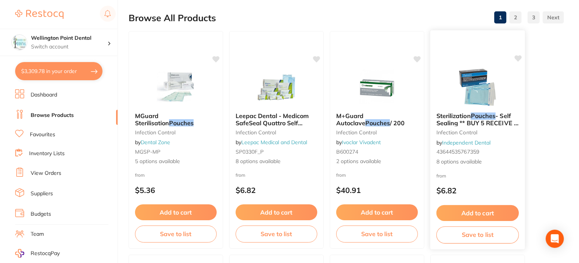
click at [456, 160] on span "8 options available" at bounding box center [477, 162] width 82 height 8
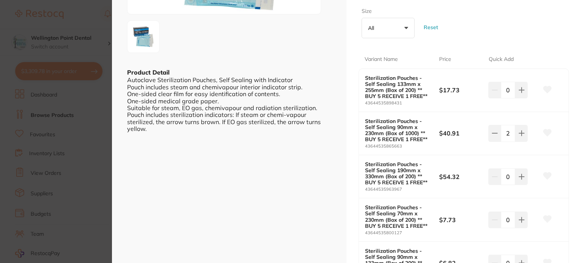
scroll to position [151, 0]
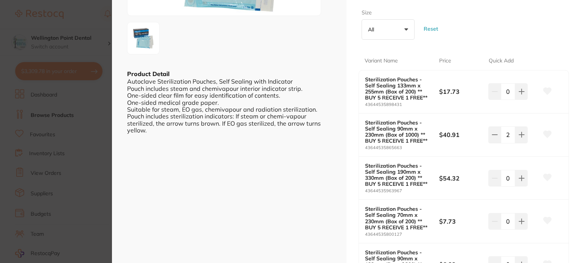
click at [85, 174] on section "Sterilization Pouches - Self Sealing ** BUY 5 RECEIVE 1 FREE ** infection contr…" at bounding box center [290, 131] width 581 height 263
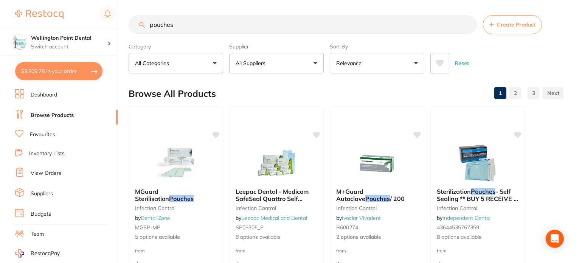
drag, startPoint x: 179, startPoint y: 25, endPoint x: 138, endPoint y: 23, distance: 41.3
click at [138, 23] on input "pouches" at bounding box center [303, 24] width 348 height 19
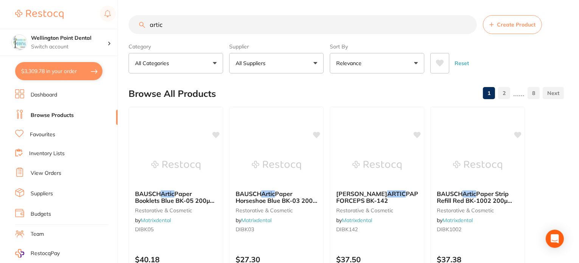
type input "artic"
click at [315, 62] on button "All Suppliers" at bounding box center [276, 63] width 95 height 20
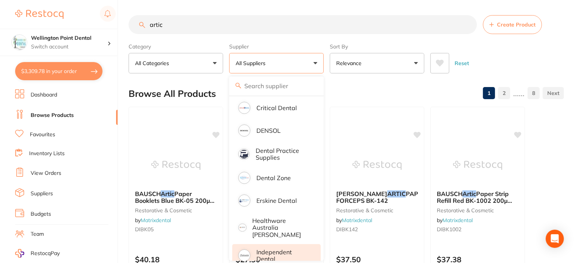
click at [268, 248] on p "Independent Dental" at bounding box center [283, 255] width 54 height 14
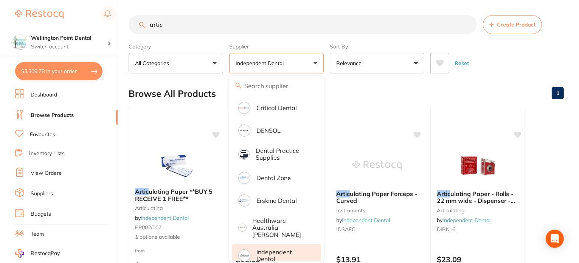
click at [377, 103] on div "Browse All Products 1" at bounding box center [346, 93] width 435 height 25
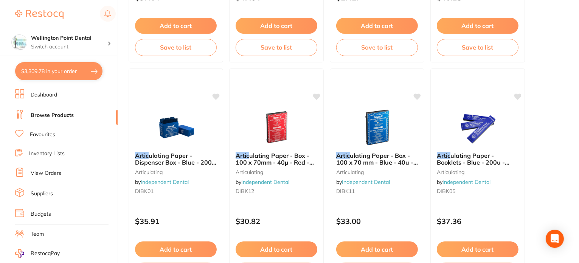
scroll to position [945, 0]
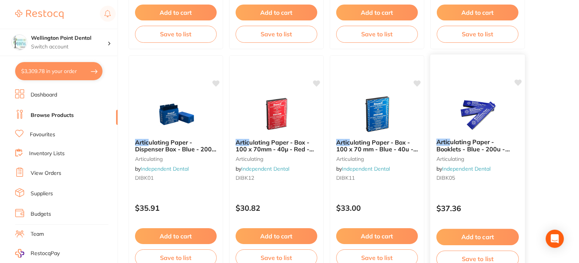
click at [467, 146] on span "ulating Paper - Booklets - Blue - 200u - BK05" at bounding box center [472, 149] width 73 height 22
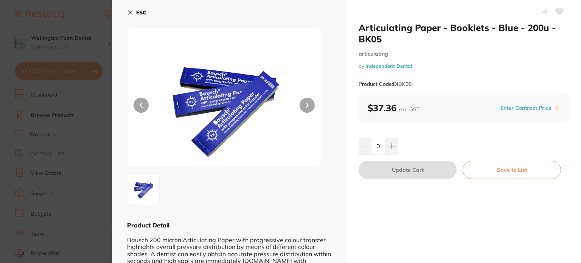
click at [140, 11] on b "ESC" at bounding box center [141, 12] width 10 height 7
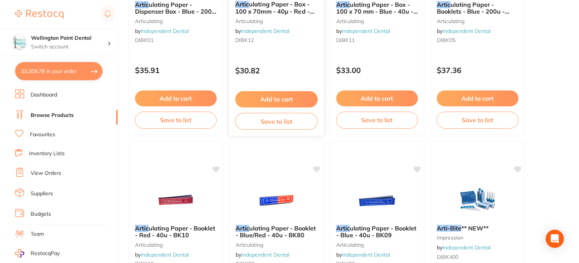
scroll to position [1097, 0]
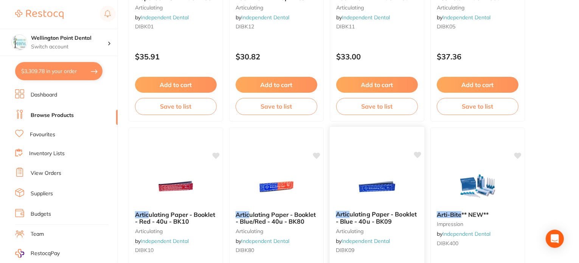
click at [375, 214] on span "ulating Paper - Booklet - Blue - 40u - BK09" at bounding box center [376, 217] width 81 height 15
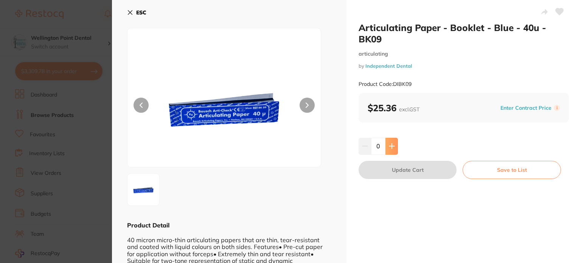
click at [393, 148] on icon at bounding box center [392, 146] width 6 height 6
type input "1"
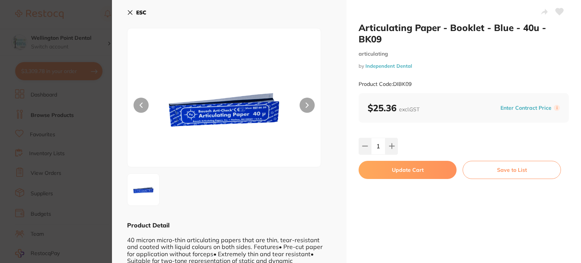
click at [401, 169] on button "Update Cart" at bounding box center [408, 170] width 98 height 18
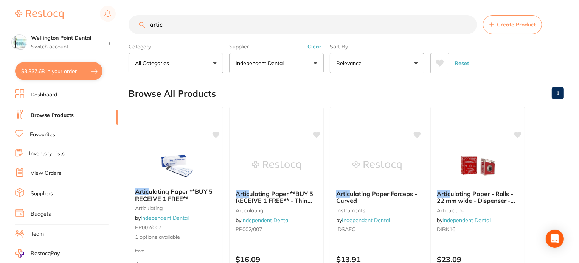
drag, startPoint x: 168, startPoint y: 25, endPoint x: 133, endPoint y: 24, distance: 35.2
click at [133, 24] on input "artic" at bounding box center [303, 24] width 348 height 19
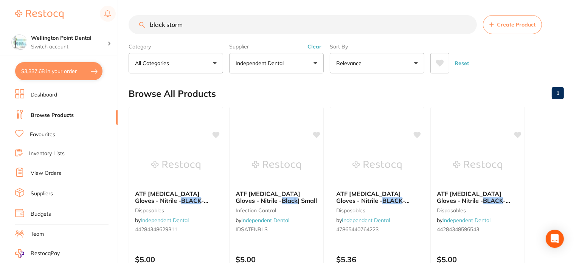
scroll to position [136, 0]
type input "black storm"
click at [315, 63] on button "Independent Dental" at bounding box center [276, 63] width 95 height 20
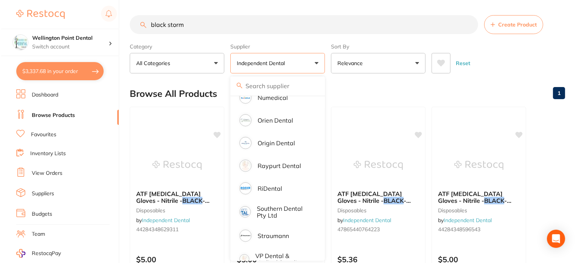
scroll to position [584, 0]
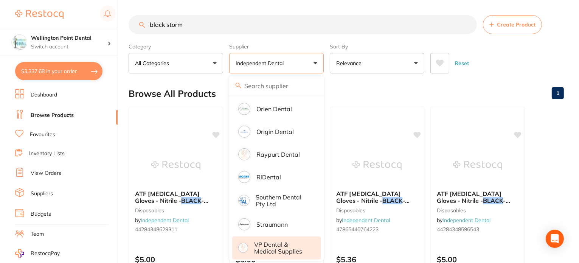
click at [270, 241] on p "VP Dental & Medical Supplies" at bounding box center [282, 248] width 56 height 14
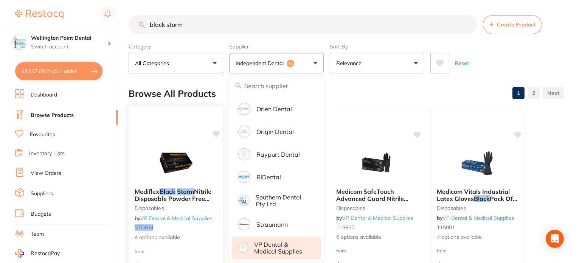
click at [175, 193] on em "Black" at bounding box center [168, 192] width 16 height 8
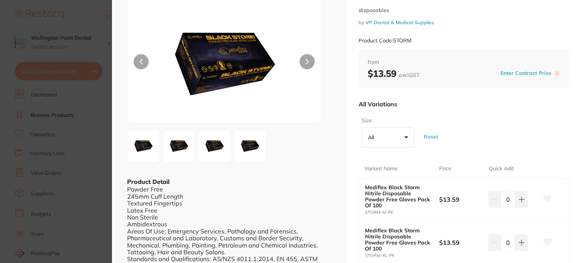
scroll to position [76, 0]
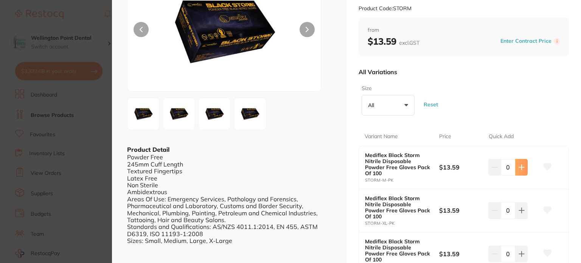
click at [523, 165] on button at bounding box center [521, 167] width 12 height 17
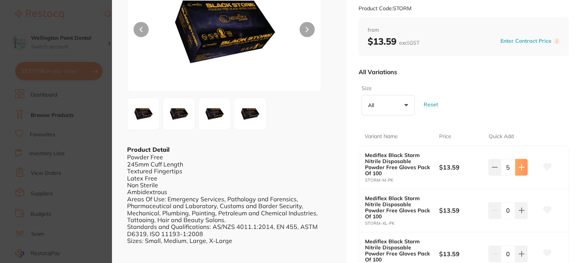
click at [523, 165] on button at bounding box center [521, 167] width 12 height 17
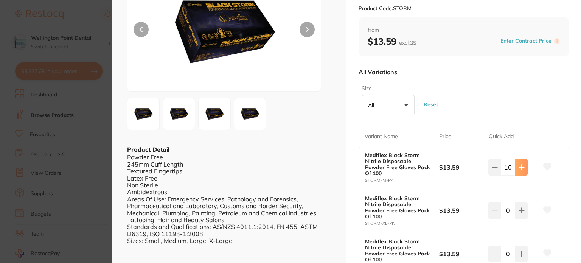
click at [523, 165] on button at bounding box center [521, 167] width 12 height 17
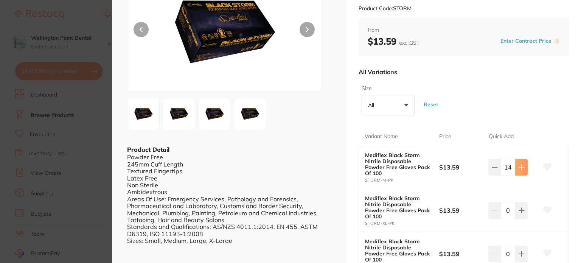
type input "15"
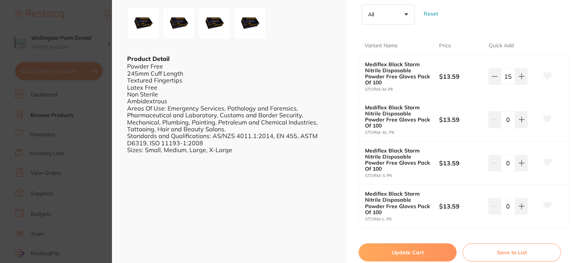
click at [421, 243] on button "Update Cart" at bounding box center [408, 252] width 98 height 18
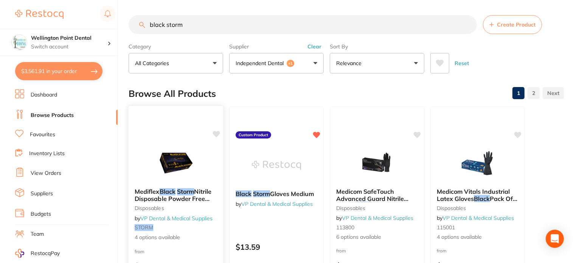
click at [165, 189] on em "Black" at bounding box center [168, 192] width 16 height 8
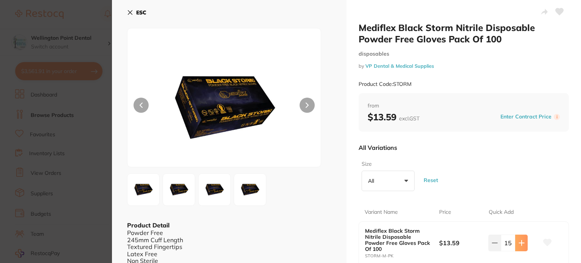
click at [521, 244] on button at bounding box center [521, 242] width 12 height 17
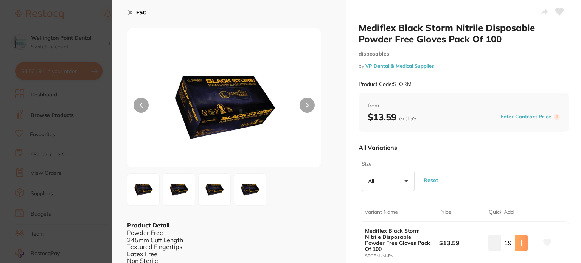
type input "20"
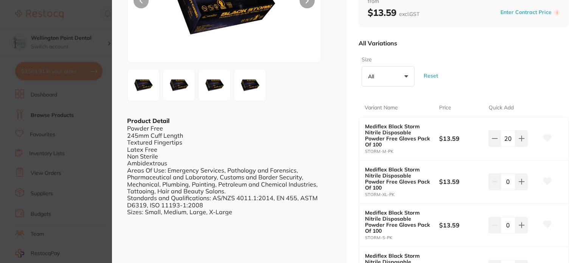
scroll to position [166, 0]
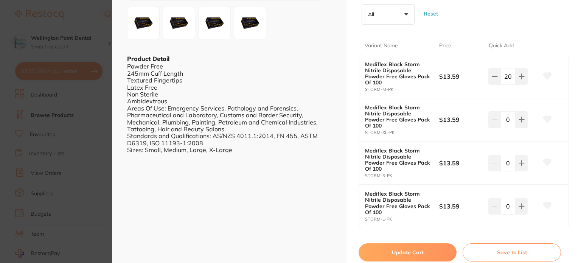
click at [396, 243] on button "Update Cart" at bounding box center [408, 252] width 98 height 18
type input "20"
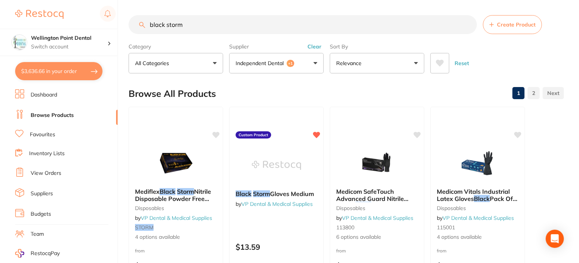
click at [316, 47] on button "Clear" at bounding box center [314, 46] width 19 height 7
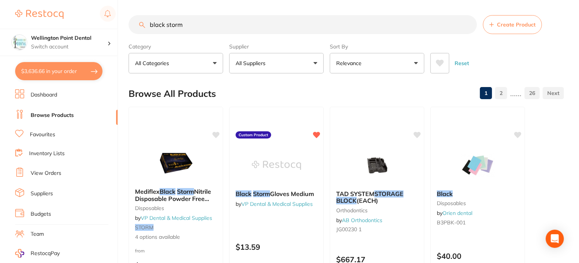
drag, startPoint x: 196, startPoint y: 23, endPoint x: 146, endPoint y: 25, distance: 49.9
click at [146, 25] on input "black storm" at bounding box center [303, 24] width 348 height 19
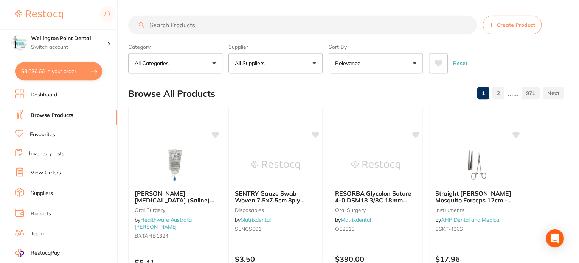
scroll to position [767, 0]
click at [315, 63] on button "All Suppliers" at bounding box center [276, 63] width 95 height 20
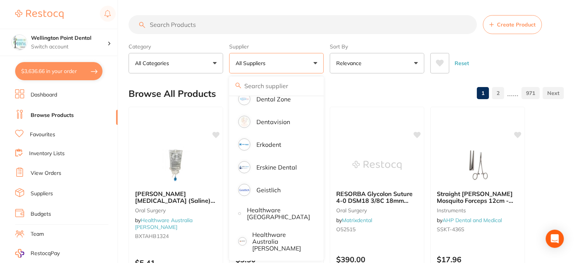
scroll to position [268, 0]
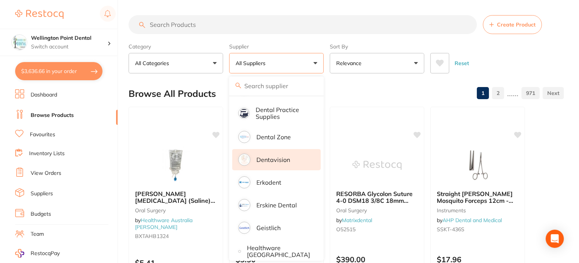
click at [274, 159] on p "Dentavision" at bounding box center [273, 159] width 34 height 7
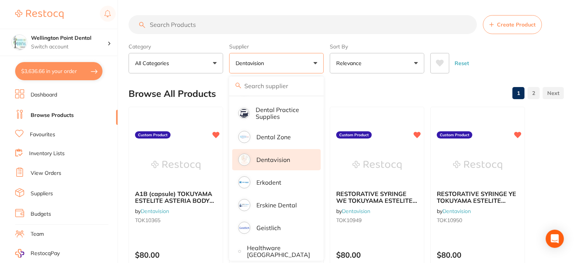
click at [65, 133] on li "Favourites" at bounding box center [66, 135] width 102 height 10
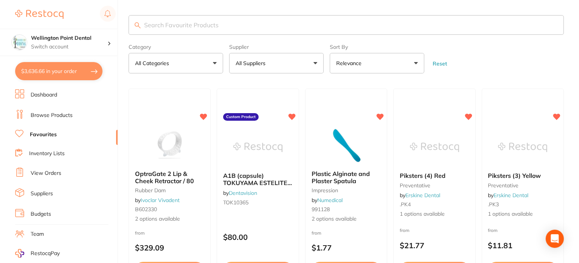
click at [316, 61] on button "All Suppliers" at bounding box center [276, 63] width 95 height 20
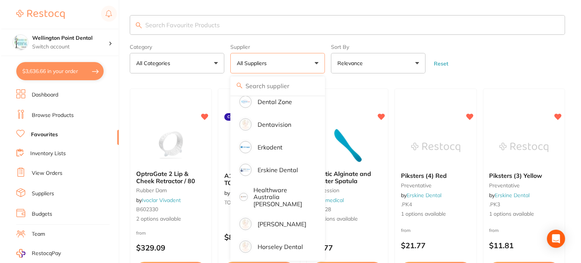
scroll to position [189, 0]
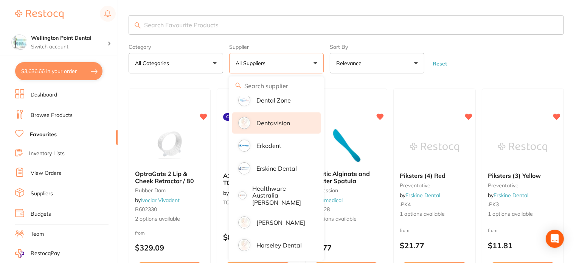
click at [272, 123] on p "Dentavision" at bounding box center [273, 123] width 34 height 7
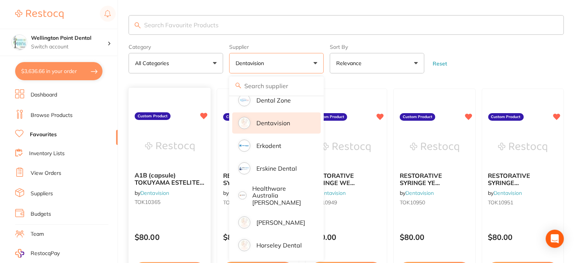
click at [150, 95] on div at bounding box center [170, 97] width 82 height 19
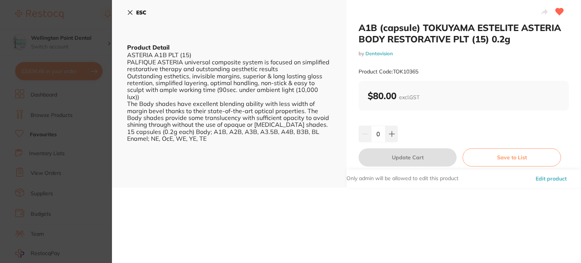
click at [138, 11] on b "ESC" at bounding box center [141, 12] width 10 height 7
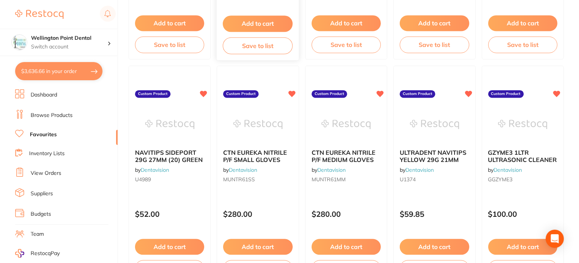
scroll to position [1599, 0]
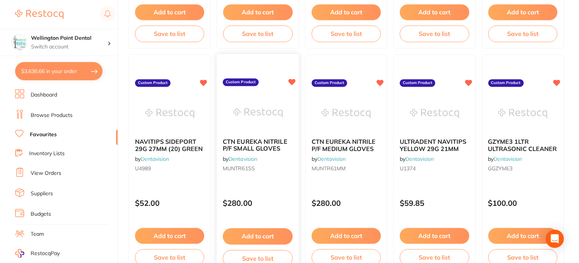
click at [255, 234] on button "Add to cart" at bounding box center [258, 236] width 70 height 16
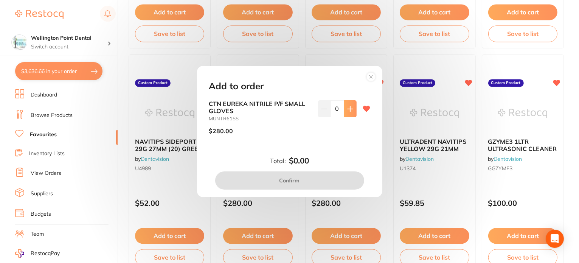
click at [349, 112] on icon at bounding box center [350, 109] width 6 height 6
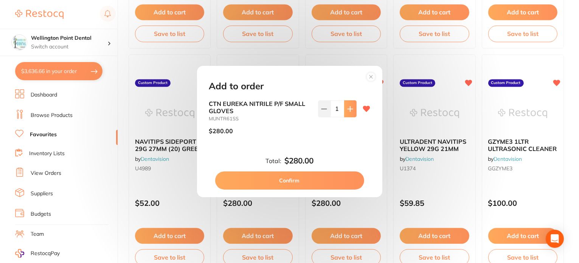
click at [349, 112] on icon at bounding box center [350, 109] width 6 height 6
type input "3"
click at [292, 182] on button "Confirm" at bounding box center [289, 180] width 149 height 18
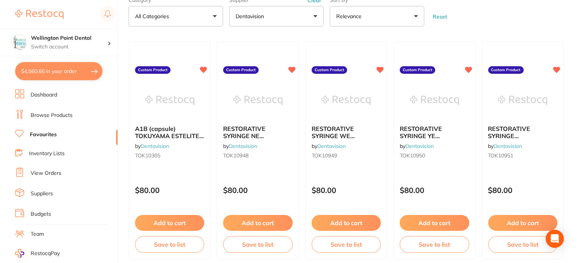
scroll to position [0, 0]
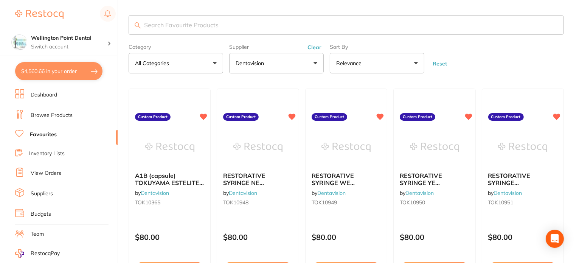
click at [315, 49] on button "Clear" at bounding box center [314, 47] width 19 height 7
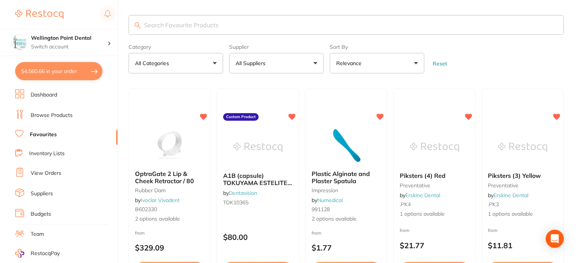
click at [158, 23] on input "search" at bounding box center [346, 25] width 435 height 20
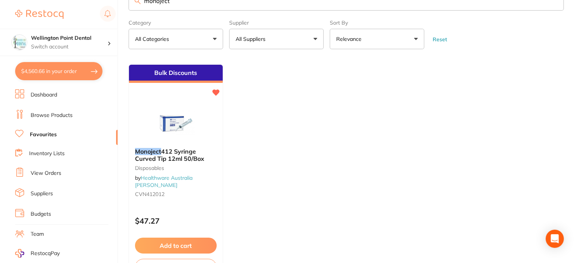
scroll to position [38, 0]
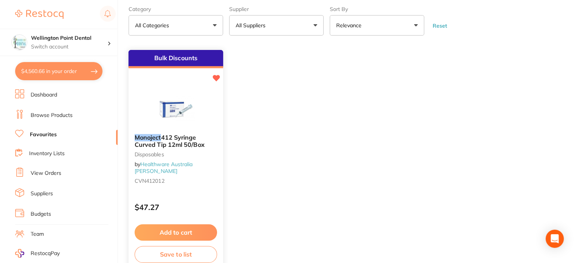
type input "monoject"
click at [176, 227] on button "Add to cart" at bounding box center [176, 232] width 82 height 16
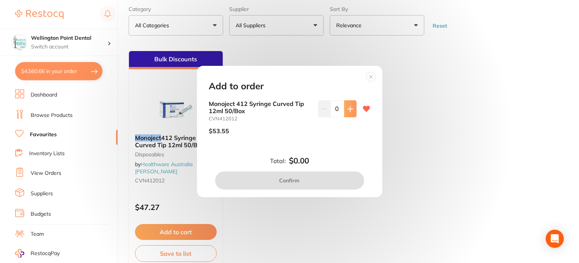
click at [352, 109] on button at bounding box center [350, 108] width 12 height 17
type input "1"
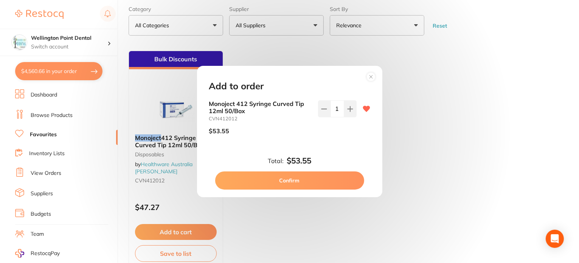
click at [301, 181] on button "Confirm" at bounding box center [289, 180] width 149 height 18
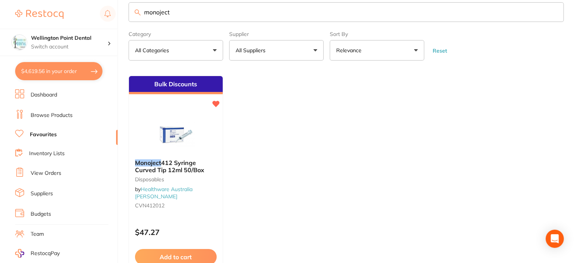
scroll to position [0, 0]
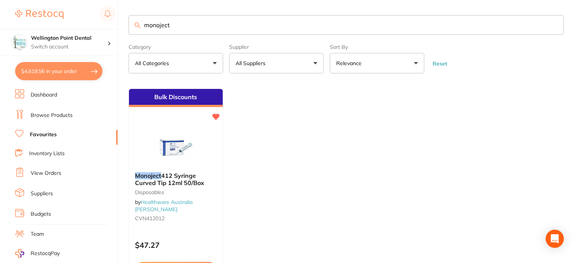
drag, startPoint x: 175, startPoint y: 27, endPoint x: 121, endPoint y: 27, distance: 54.8
click at [121, 27] on div "$4,619.56 Wellington Point Dental Switch account Wellington Point Dental The De…" at bounding box center [289, 131] width 579 height 263
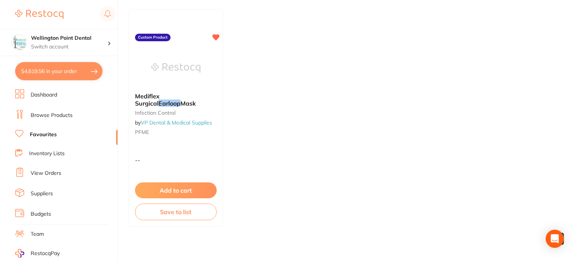
scroll to position [82, 0]
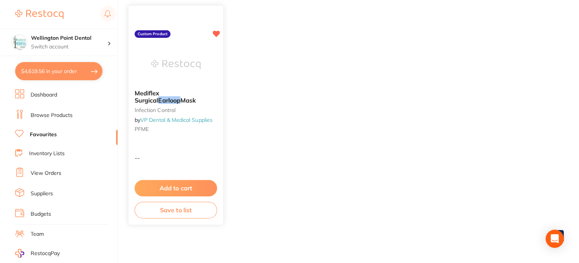
type input "earloop"
click at [178, 184] on button "Add to cart" at bounding box center [176, 188] width 82 height 16
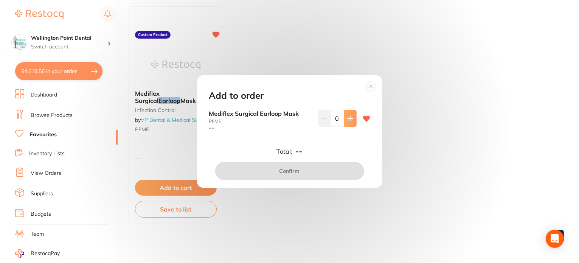
click at [348, 120] on icon at bounding box center [350, 118] width 6 height 6
type input "1"
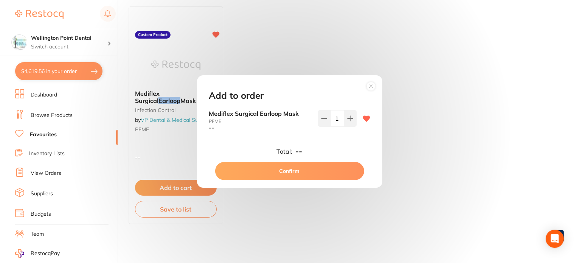
click at [292, 171] on button "Confirm" at bounding box center [289, 171] width 149 height 18
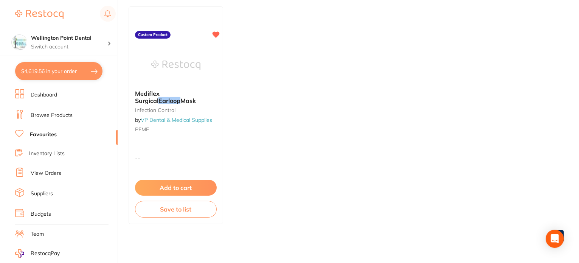
click at [61, 70] on button "$4,619.56 in your order" at bounding box center [58, 71] width 87 height 18
checkbox input "true"
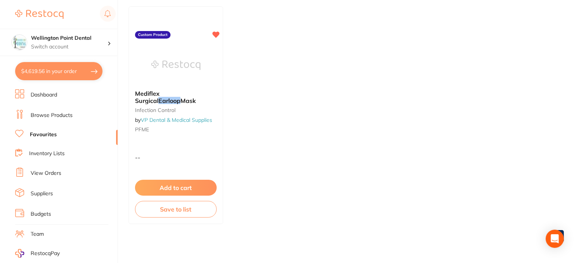
checkbox input "true"
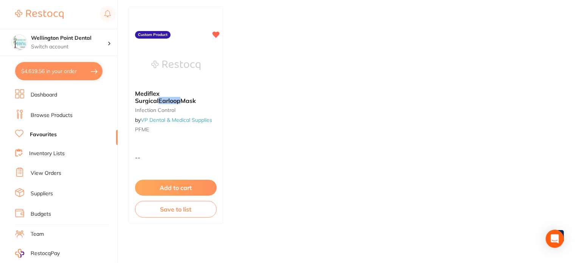
checkbox input "true"
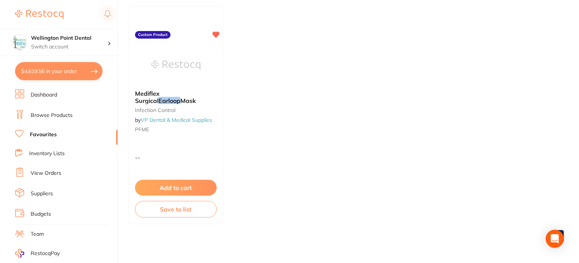
checkbox input "true"
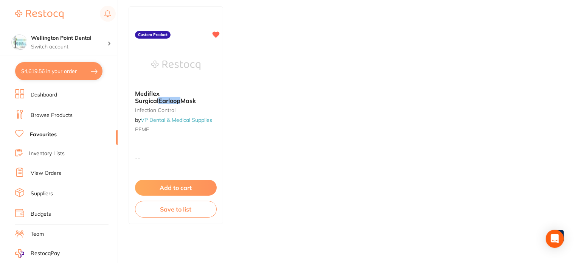
checkbox input "true"
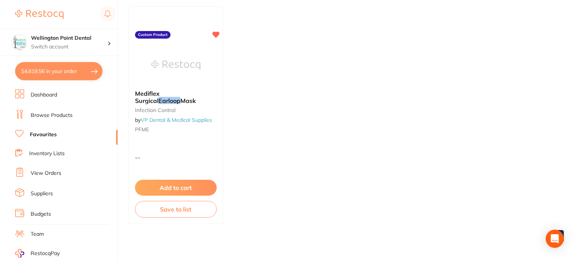
checkbox input "true"
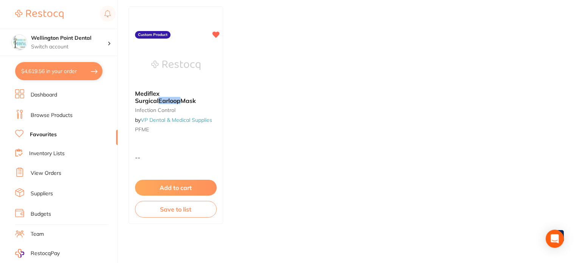
checkbox input "true"
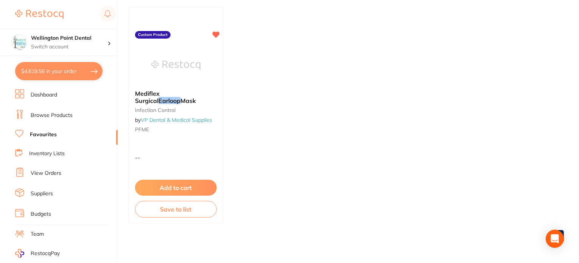
checkbox input "true"
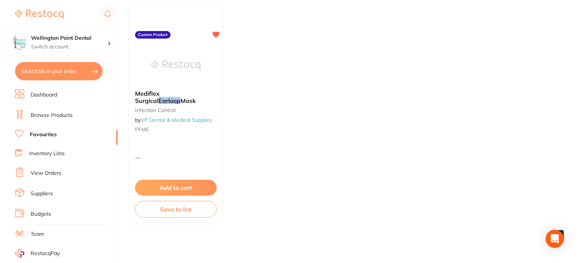
checkbox input "true"
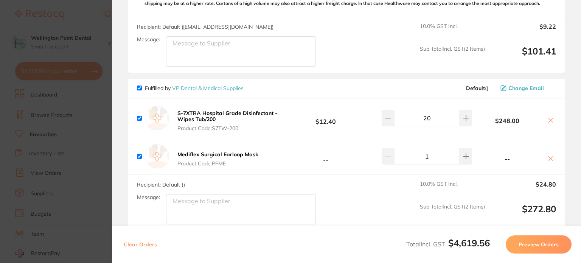
scroll to position [1853, 0]
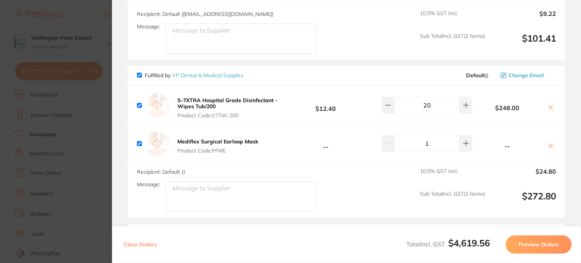
click at [192, 181] on textarea "Message:" at bounding box center [241, 196] width 150 height 30
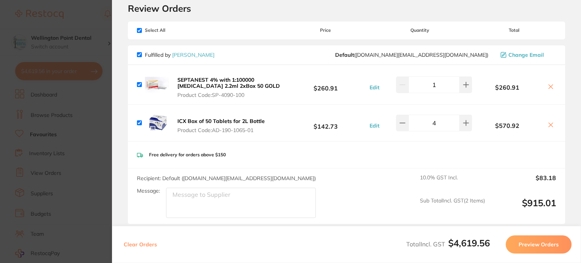
scroll to position [0, 0]
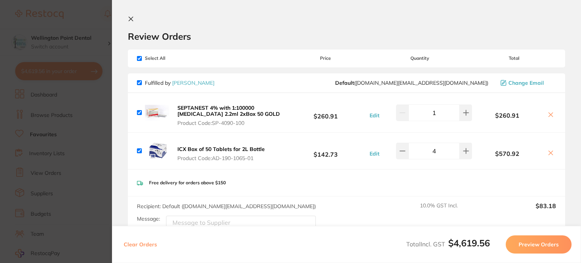
type textarea "1 Carton of the ear loop masks please."
click at [129, 19] on icon at bounding box center [131, 19] width 6 height 6
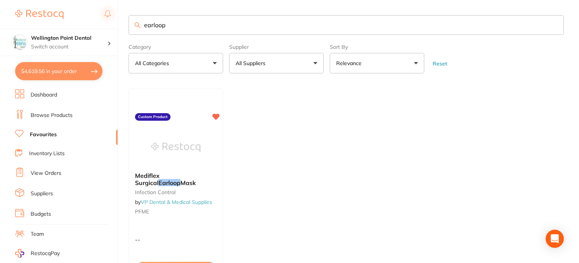
drag, startPoint x: 172, startPoint y: 25, endPoint x: 136, endPoint y: 29, distance: 36.5
click at [136, 29] on input "earloop" at bounding box center [346, 25] width 435 height 20
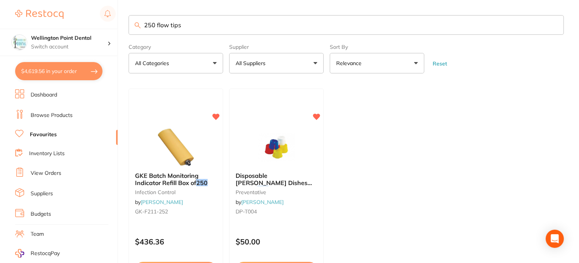
drag, startPoint x: 156, startPoint y: 25, endPoint x: 119, endPoint y: 29, distance: 37.3
click at [119, 29] on div "$4,619.56 Wellington Point Dental Switch account Wellington Point Dental The De…" at bounding box center [289, 131] width 579 height 263
click at [201, 29] on input "z250 flow tips" at bounding box center [346, 25] width 435 height 20
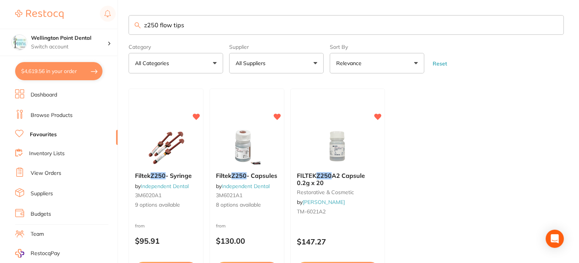
drag, startPoint x: 158, startPoint y: 26, endPoint x: 130, endPoint y: 20, distance: 28.9
click at [130, 22] on input "z250 flow tips" at bounding box center [346, 25] width 435 height 20
click at [180, 26] on input "flow tips" at bounding box center [346, 25] width 435 height 20
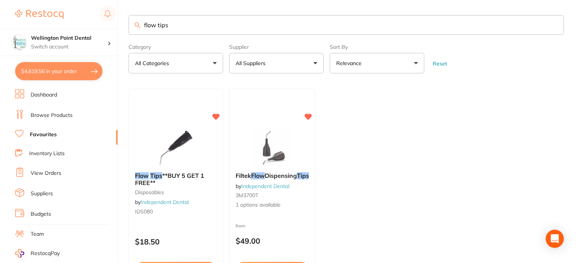
type input "flow tips"
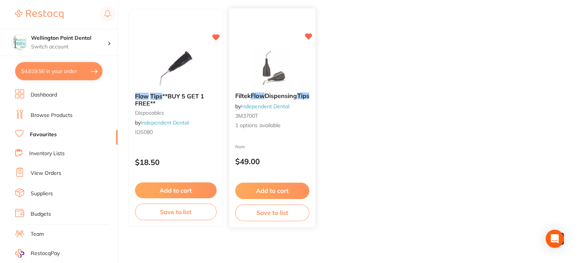
scroll to position [82, 0]
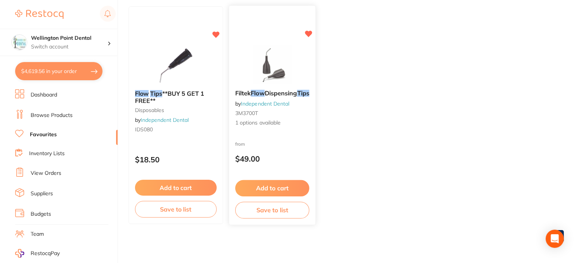
click at [271, 187] on button "Add to cart" at bounding box center [272, 188] width 74 height 16
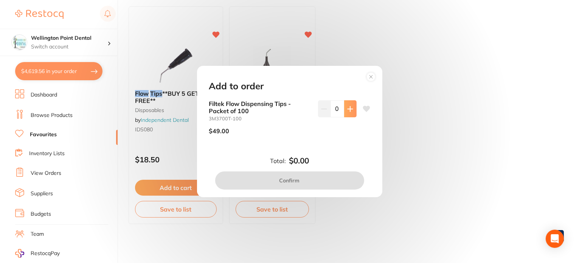
click at [348, 110] on icon at bounding box center [350, 109] width 6 height 6
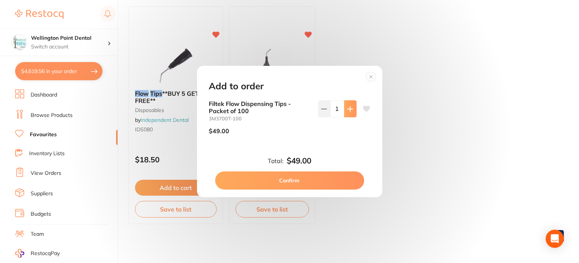
click at [348, 110] on icon at bounding box center [350, 109] width 6 height 6
type input "2"
click at [293, 181] on button "Confirm" at bounding box center [289, 180] width 149 height 18
checkbox input "false"
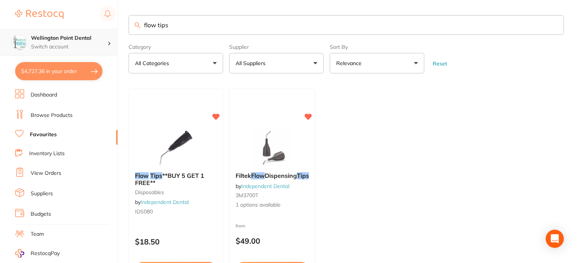
scroll to position [0, 0]
drag, startPoint x: 162, startPoint y: 25, endPoint x: 116, endPoint y: 29, distance: 46.7
click at [116, 29] on div "$4,727.36 Wellington Point Dental Switch account Wellington Point Dental The De…" at bounding box center [289, 131] width 579 height 263
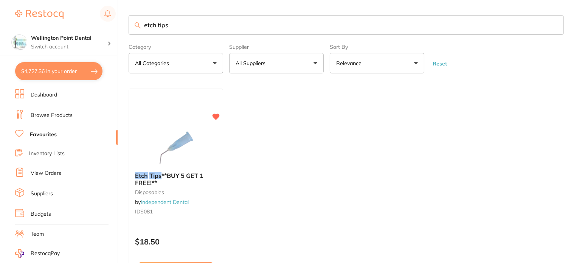
scroll to position [76, 0]
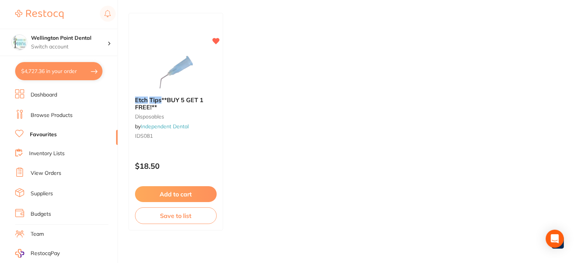
type input "etch tips"
click at [171, 194] on button "Add to cart" at bounding box center [176, 194] width 82 height 16
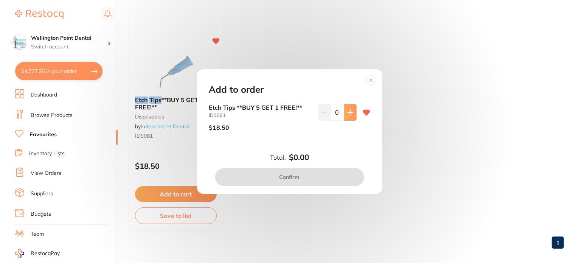
click at [348, 112] on icon at bounding box center [350, 112] width 5 height 5
type input "1"
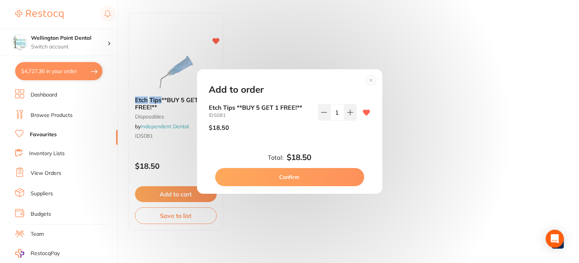
click at [288, 176] on button "Confirm" at bounding box center [289, 177] width 149 height 18
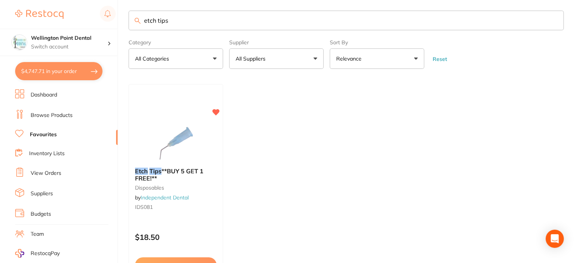
scroll to position [0, 0]
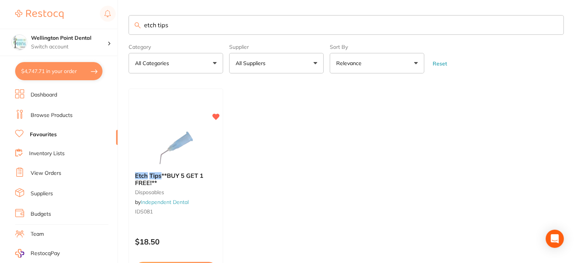
drag, startPoint x: 170, startPoint y: 25, endPoint x: 133, endPoint y: 27, distance: 36.7
click at [133, 27] on input "etch tips" at bounding box center [346, 25] width 435 height 20
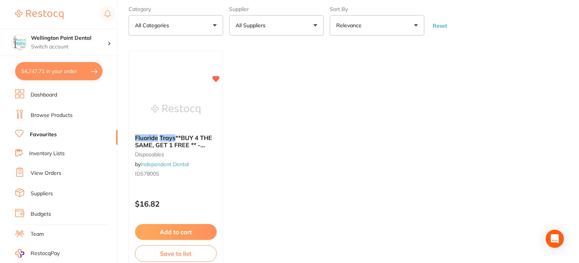
scroll to position [82, 0]
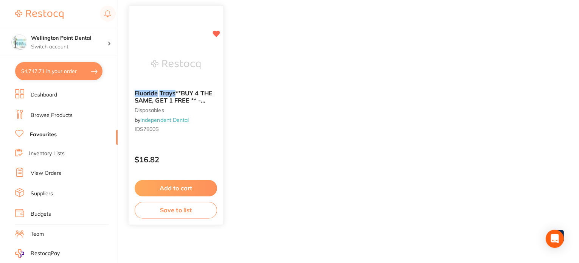
type input "fluoride trays"
click at [170, 186] on button "Add to cart" at bounding box center [176, 188] width 82 height 16
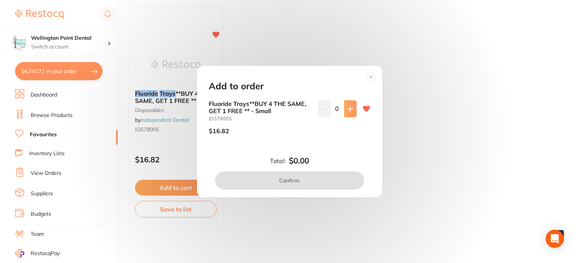
click at [349, 111] on icon at bounding box center [350, 109] width 6 height 6
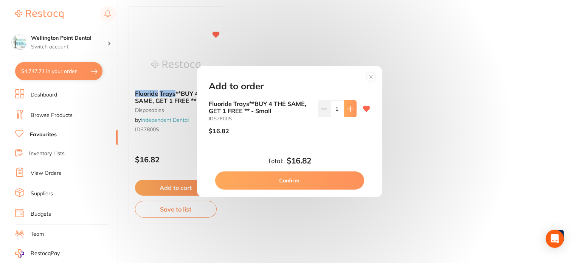
click at [349, 111] on icon at bounding box center [350, 109] width 6 height 6
type input "4"
click at [288, 180] on button "Confirm" at bounding box center [289, 180] width 149 height 18
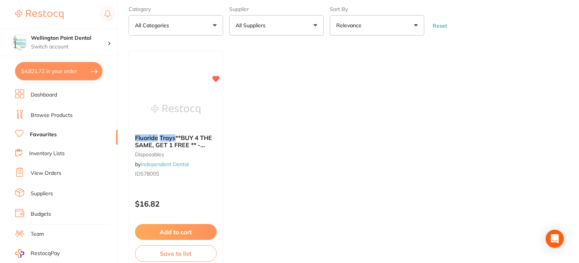
scroll to position [0, 0]
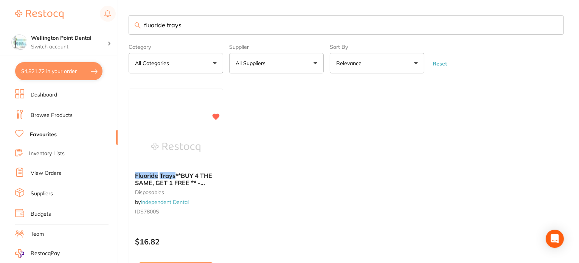
drag, startPoint x: 183, startPoint y: 23, endPoint x: 138, endPoint y: 21, distance: 45.1
click at [138, 21] on input "fluoride trays" at bounding box center [346, 25] width 435 height 20
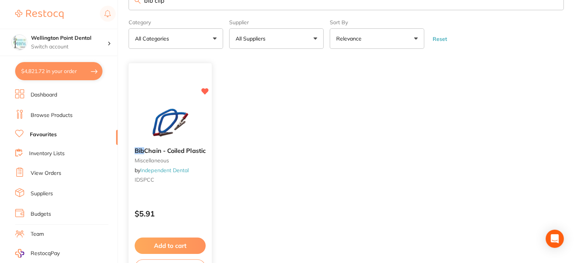
scroll to position [38, 0]
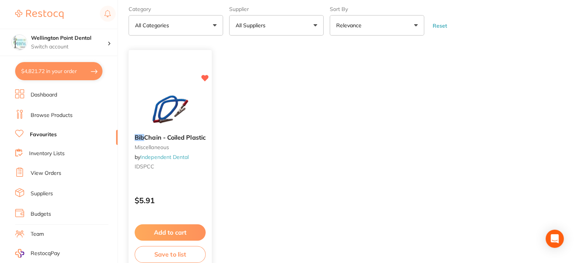
type input "bib clip"
click at [169, 232] on button "Add to cart" at bounding box center [170, 232] width 71 height 16
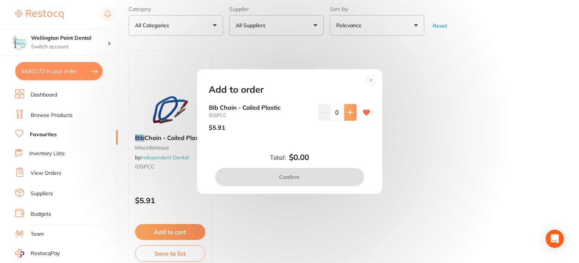
click at [349, 112] on icon at bounding box center [350, 112] width 5 height 5
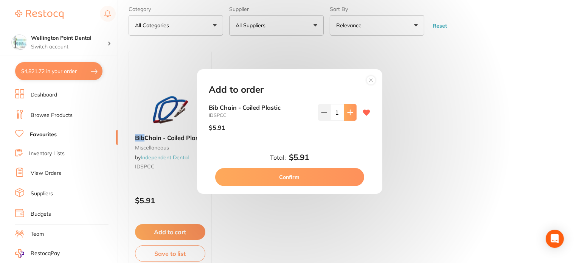
click at [349, 112] on icon at bounding box center [350, 112] width 5 height 5
click at [324, 112] on icon at bounding box center [323, 112] width 5 height 0
click at [348, 113] on icon at bounding box center [350, 112] width 5 height 5
type input "2"
click at [287, 175] on button "Confirm" at bounding box center [289, 177] width 149 height 18
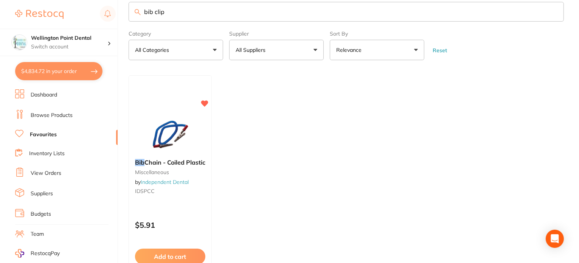
scroll to position [0, 0]
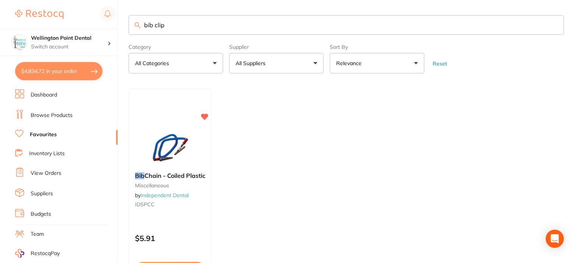
click at [171, 25] on input "bib clip" at bounding box center [346, 25] width 435 height 20
type input "bibz"
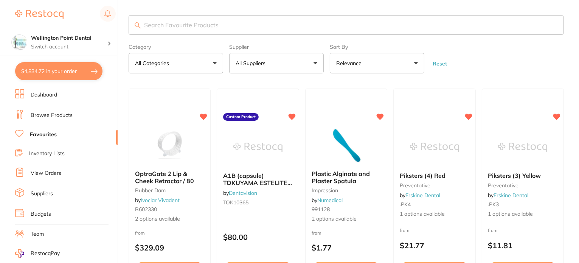
click at [179, 19] on input "search" at bounding box center [346, 25] width 435 height 20
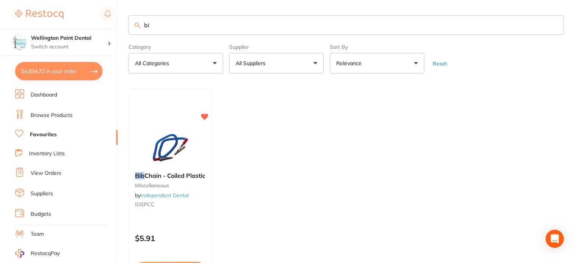
type input "b"
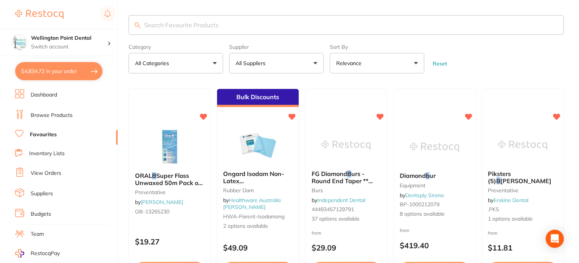
click at [318, 62] on button "All Suppliers" at bounding box center [276, 63] width 95 height 20
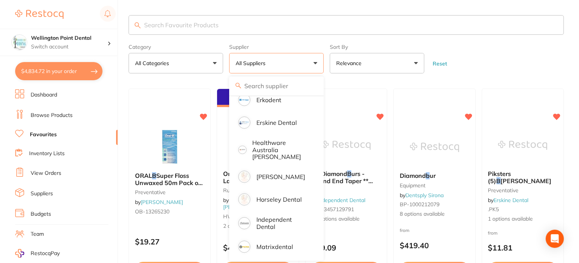
scroll to position [113, 0]
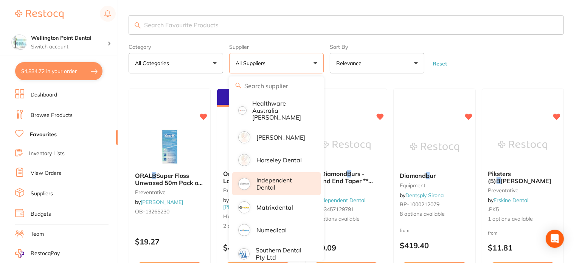
click at [284, 177] on p "Independent Dental" at bounding box center [283, 184] width 54 height 14
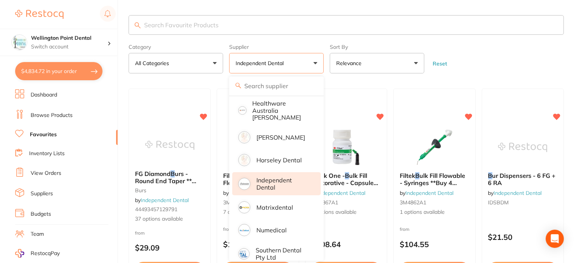
click at [152, 26] on input "search" at bounding box center [346, 25] width 435 height 20
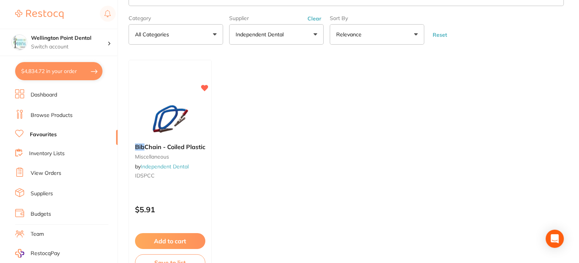
scroll to position [0, 0]
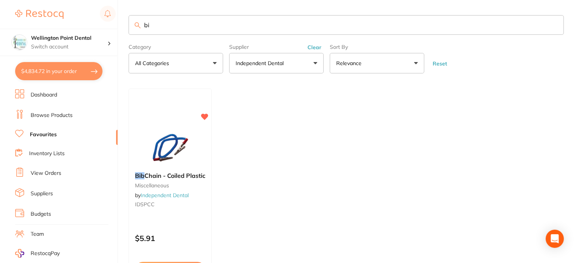
type input "b"
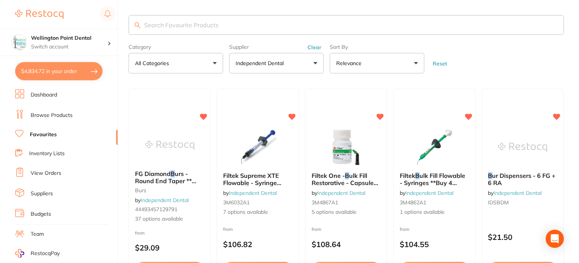
click at [318, 47] on button "Clear" at bounding box center [314, 47] width 19 height 7
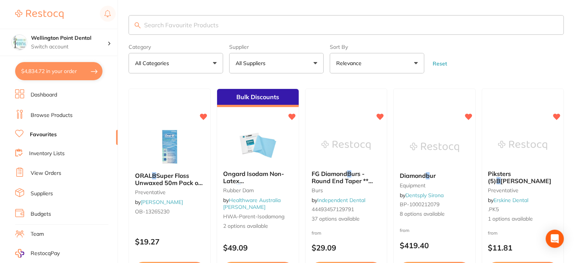
click at [38, 133] on link "Favourites" at bounding box center [43, 135] width 27 height 8
click at [316, 62] on button "All Suppliers" at bounding box center [276, 63] width 95 height 20
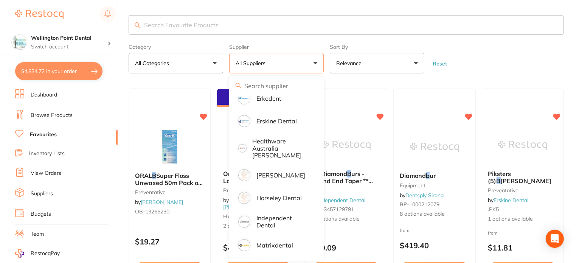
scroll to position [113, 0]
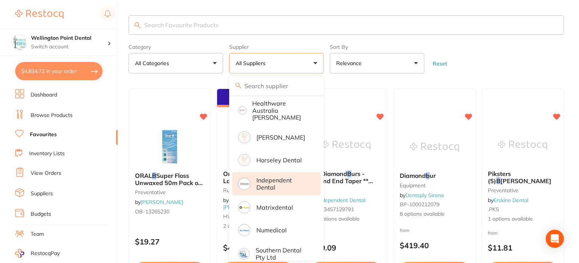
click at [273, 178] on p "Independent Dental" at bounding box center [283, 184] width 54 height 14
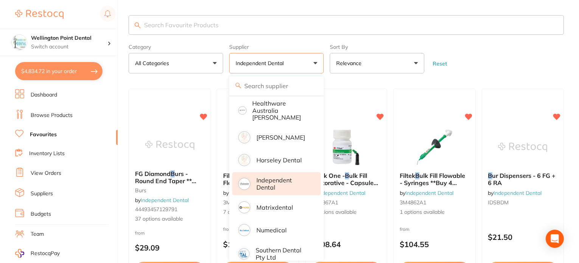
click at [228, 24] on input "search" at bounding box center [346, 25] width 435 height 20
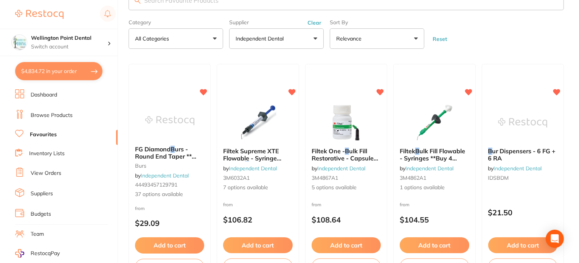
scroll to position [0, 0]
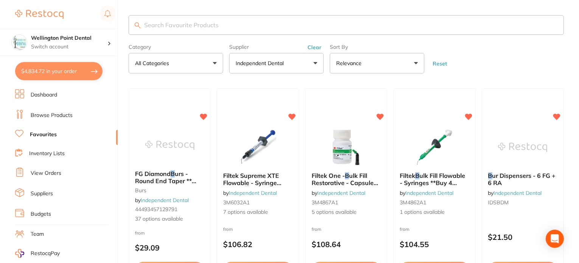
click at [313, 48] on button "Clear" at bounding box center [314, 47] width 19 height 7
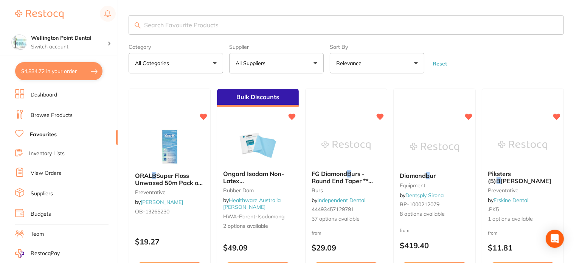
click at [60, 112] on link "Browse Products" at bounding box center [52, 116] width 42 height 8
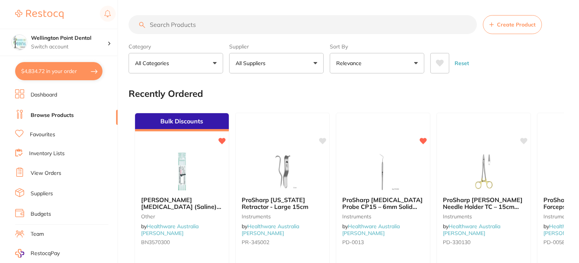
click at [180, 28] on input "search" at bounding box center [303, 24] width 348 height 19
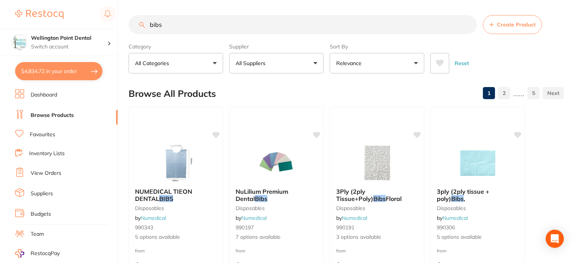
click at [313, 62] on button "All Suppliers" at bounding box center [276, 63] width 95 height 20
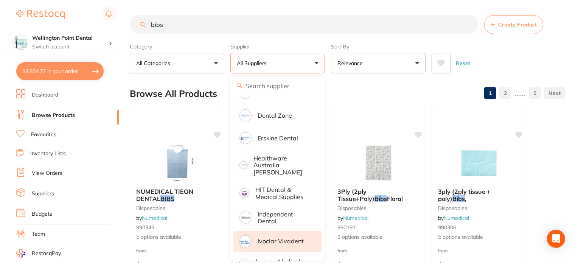
scroll to position [189, 0]
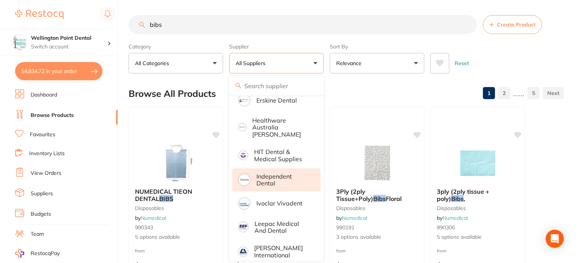
click at [271, 173] on p "Independent Dental" at bounding box center [283, 180] width 54 height 14
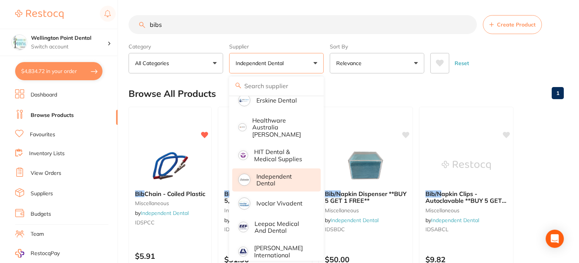
click at [314, 26] on input "bibs" at bounding box center [303, 24] width 348 height 19
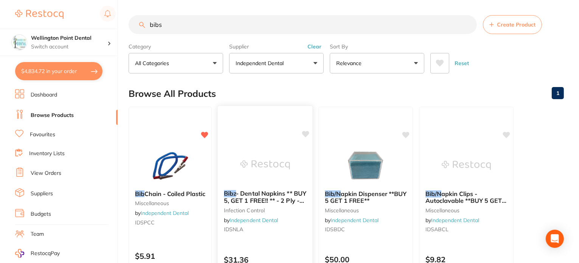
click at [309, 134] on icon at bounding box center [305, 134] width 7 height 6
click at [510, 131] on icon at bounding box center [507, 134] width 8 height 8
click at [274, 195] on span "- Dental Napkins ** BUY 5, GET 1 FREE!! ** - 2 Ply - Large, Aqua" at bounding box center [265, 200] width 82 height 22
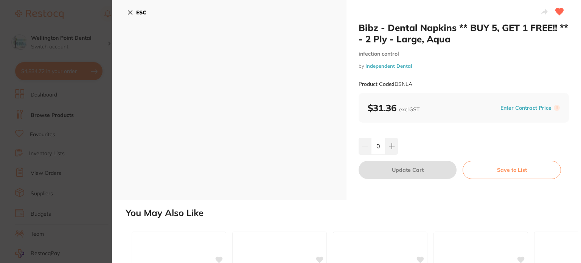
click at [135, 9] on button "ESC" at bounding box center [136, 12] width 19 height 13
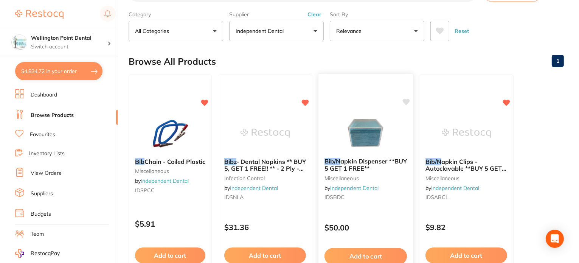
scroll to position [25, 0]
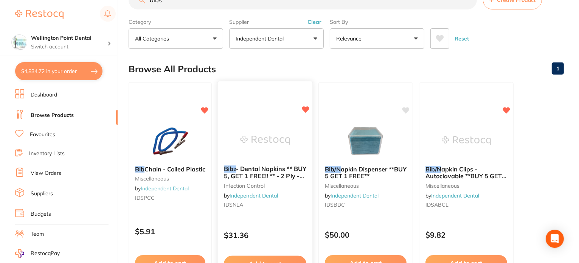
click at [257, 172] on span "- Dental Napkins ** BUY 5, GET 1 FREE!! ** - 2 Ply - Large, Aqua" at bounding box center [265, 176] width 82 height 22
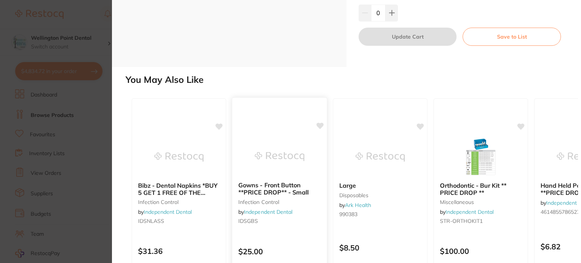
scroll to position [195, 0]
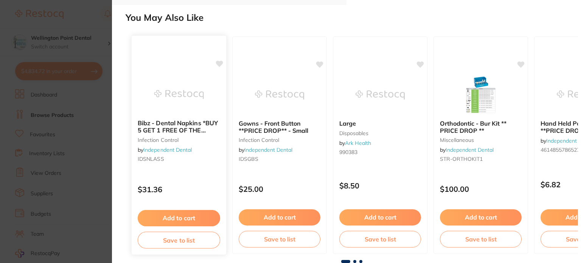
click at [183, 127] on b "Bibz - Dental Napkins *BUY 5 GET 1 FREE OF THE SAME**PRICE DROP** - 2 Ply - Lar…" at bounding box center [179, 127] width 82 height 14
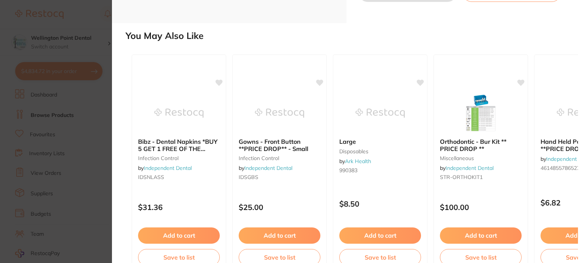
scroll to position [189, 0]
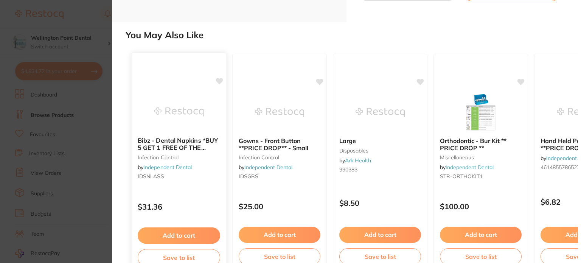
click at [171, 143] on b "Bibz - Dental Napkins *BUY 5 GET 1 FREE OF THE SAME**PRICE DROP** - 2 Ply - Lar…" at bounding box center [179, 144] width 82 height 14
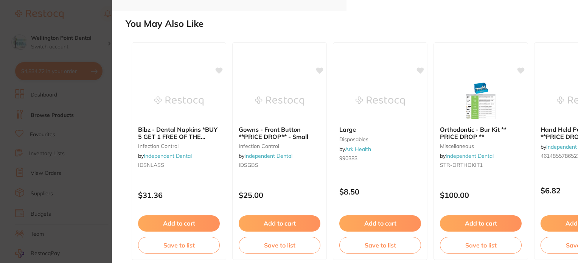
scroll to position [206, 0]
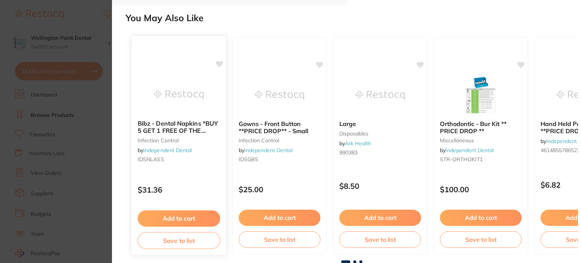
click at [171, 126] on b "Bibz - Dental Napkins *BUY 5 GET 1 FREE OF THE SAME**PRICE DROP** - 2 Ply - Lar…" at bounding box center [179, 127] width 82 height 14
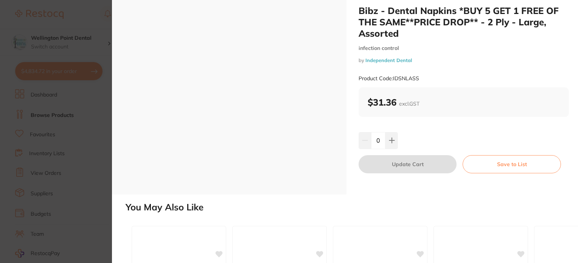
scroll to position [0, 0]
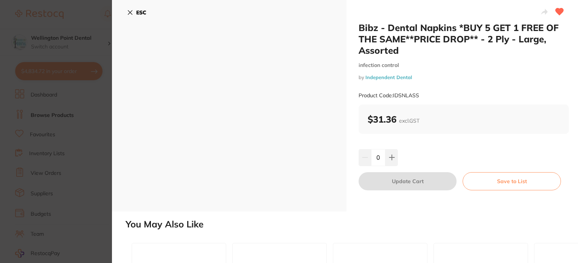
click at [556, 13] on icon at bounding box center [560, 11] width 8 height 7
click at [141, 11] on b "ESC" at bounding box center [141, 12] width 10 height 7
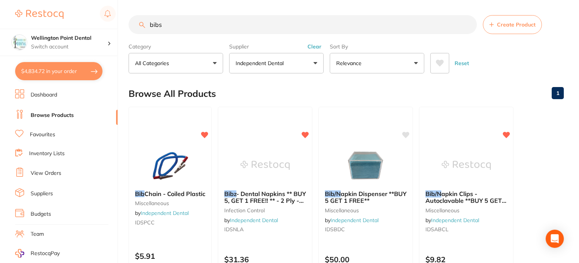
click at [174, 25] on input "bibs" at bounding box center [303, 24] width 348 height 19
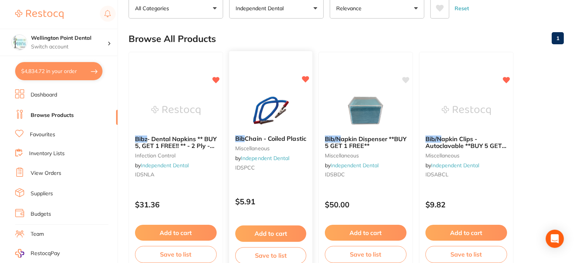
scroll to position [25, 0]
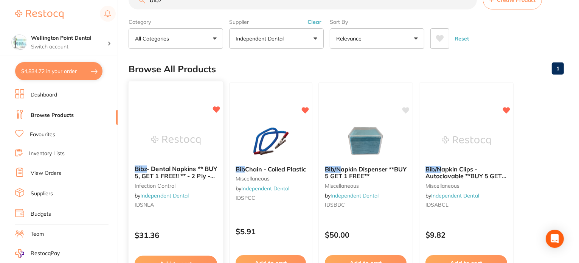
type input "bibz"
click at [170, 169] on span "- Dental Napkins ** BUY 5, GET 1 FREE!! ** - 2 Ply - Large, Aqua" at bounding box center [176, 176] width 82 height 22
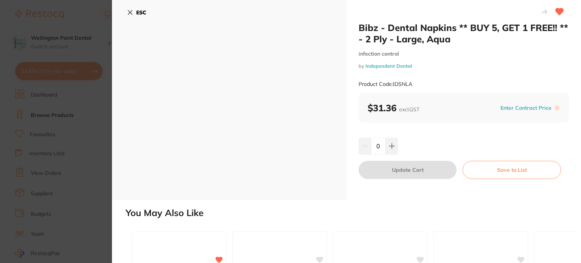
click at [135, 9] on button "ESC" at bounding box center [136, 12] width 19 height 13
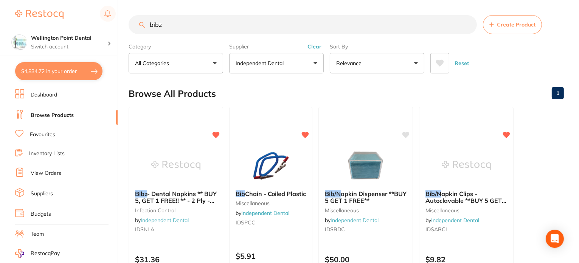
drag, startPoint x: 180, startPoint y: 26, endPoint x: 132, endPoint y: 30, distance: 48.2
click at [132, 30] on input "bibz" at bounding box center [303, 24] width 348 height 19
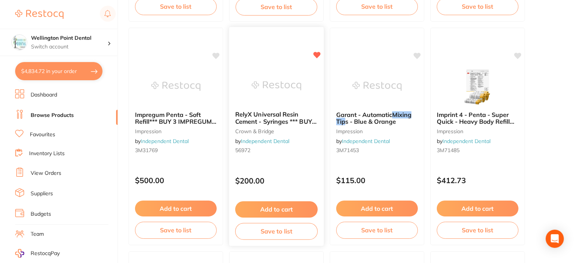
scroll to position [416, 0]
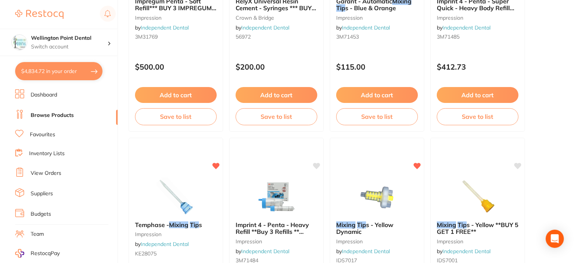
type input "mixing tip"
click at [50, 132] on link "Favourites" at bounding box center [42, 135] width 25 height 8
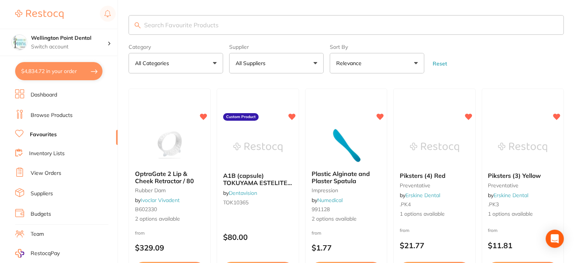
click at [205, 24] on input "search" at bounding box center [346, 25] width 435 height 20
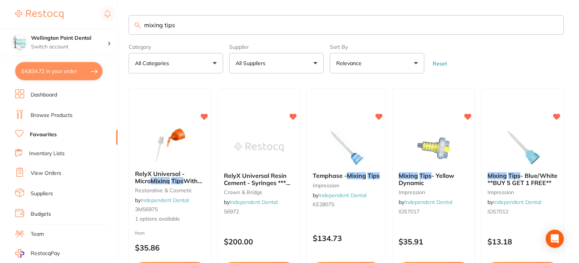
type input "mixing tips"
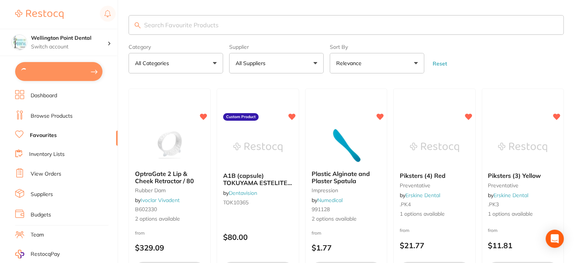
click at [164, 25] on input "search" at bounding box center [346, 25] width 435 height 20
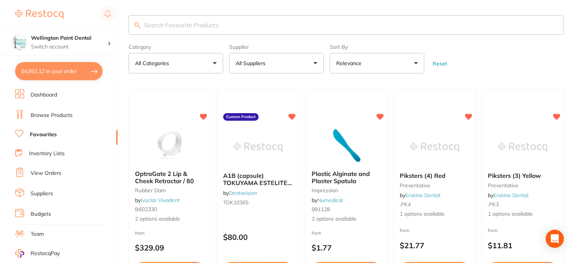
paste input "non woven gauze"
type input "non woven gauze"
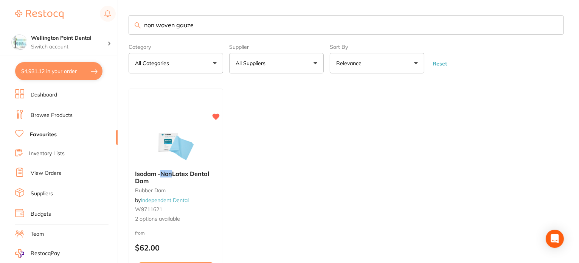
drag, startPoint x: 200, startPoint y: 26, endPoint x: 115, endPoint y: 26, distance: 85.1
click at [115, 26] on div "$4,931.12 Wellington Point Dental Switch account Wellington Point Dental The De…" at bounding box center [289, 131] width 579 height 263
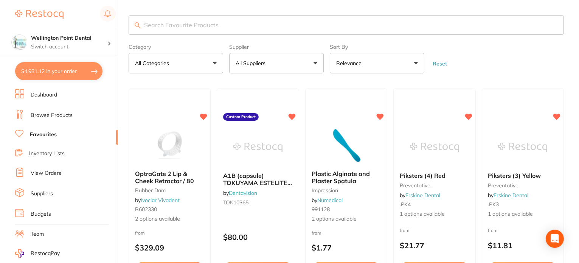
click at [203, 24] on input "search" at bounding box center [346, 25] width 435 height 20
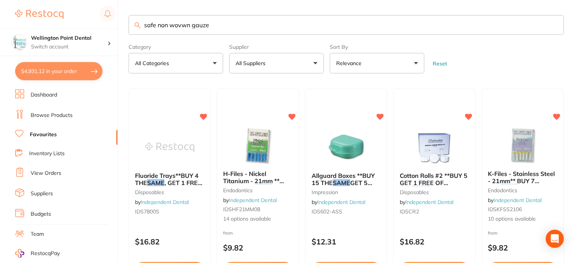
click at [187, 28] on input "safe non wovwn gauze" at bounding box center [346, 25] width 435 height 20
click at [249, 28] on input "safe non woven gauze" at bounding box center [346, 25] width 435 height 20
type input "safe non woven gauze"
click at [52, 131] on link "Favourites" at bounding box center [43, 135] width 27 height 8
drag, startPoint x: 219, startPoint y: 23, endPoint x: 130, endPoint y: 26, distance: 89.7
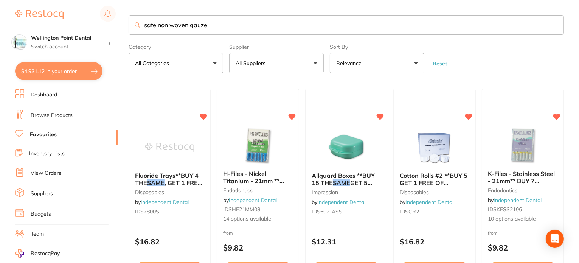
click at [130, 26] on input "safe non woven gauze" at bounding box center [346, 25] width 435 height 20
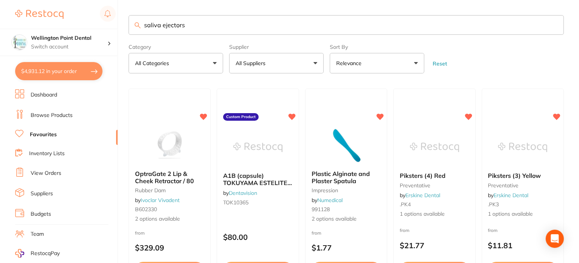
type input "saliva ejectors"
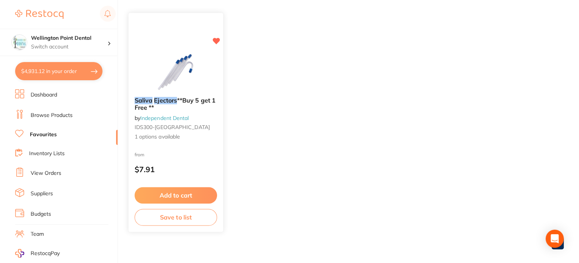
scroll to position [76, 0]
click at [185, 195] on button "Add to cart" at bounding box center [176, 194] width 82 height 16
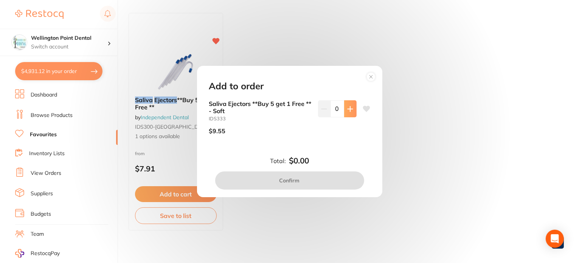
click at [349, 107] on icon at bounding box center [350, 109] width 6 height 6
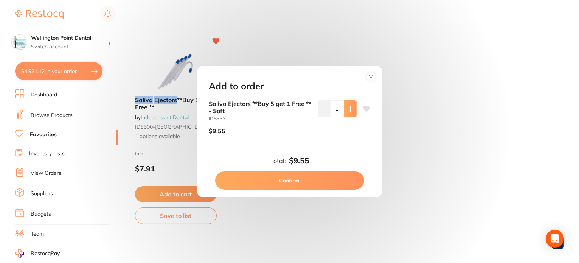
click at [349, 107] on icon at bounding box center [350, 109] width 6 height 6
type input "3"
click at [292, 180] on button "Confirm" at bounding box center [289, 180] width 149 height 18
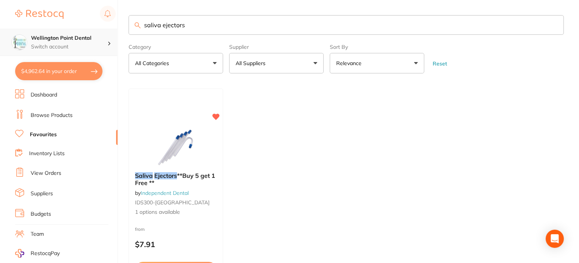
scroll to position [0, 0]
drag, startPoint x: 191, startPoint y: 28, endPoint x: 98, endPoint y: 28, distance: 92.7
click at [98, 28] on div "$4,962.64 Wellington Point Dental Switch account Wellington Point Dental The De…" at bounding box center [289, 131] width 579 height 263
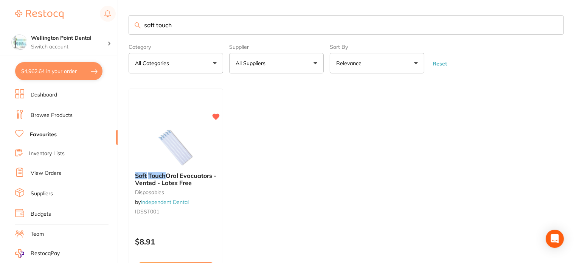
type input "soft touch"
drag, startPoint x: 166, startPoint y: 180, endPoint x: 163, endPoint y: 177, distance: 4.8
click at [163, 177] on em "Touch" at bounding box center [156, 176] width 17 height 8
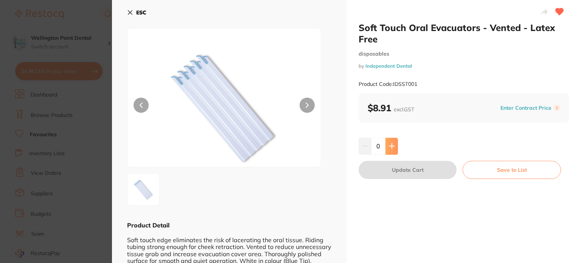
click at [393, 147] on icon at bounding box center [392, 146] width 6 height 6
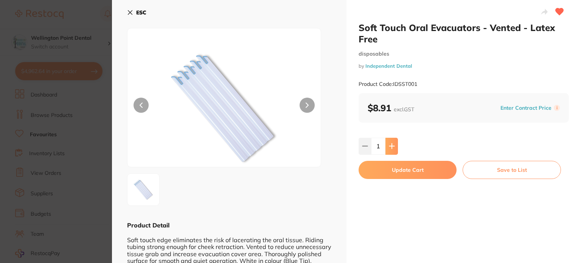
click at [393, 147] on icon at bounding box center [392, 146] width 6 height 6
type input "3"
drag, startPoint x: 391, startPoint y: 171, endPoint x: 407, endPoint y: 187, distance: 23.0
click at [391, 171] on button "Update Cart" at bounding box center [408, 170] width 98 height 18
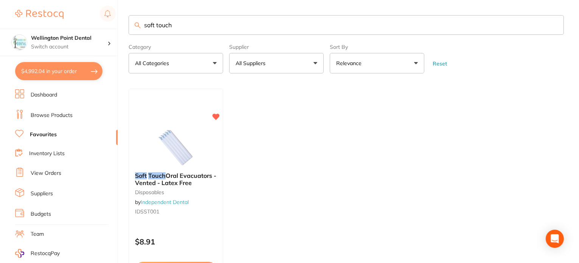
drag, startPoint x: 183, startPoint y: 28, endPoint x: 115, endPoint y: 26, distance: 68.5
click at [115, 26] on div "$4,992.04 Wellington Point Dental Switch account Wellington Point Dental The De…" at bounding box center [289, 131] width 579 height 263
type input "surgical asp"
click at [181, 177] on span "irator Tips **Buy 5 Receive 1 Free** - Mini Tip - 007" at bounding box center [174, 183] width 79 height 22
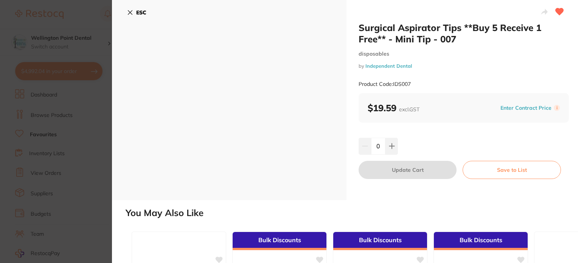
click at [140, 12] on b "ESC" at bounding box center [141, 12] width 10 height 7
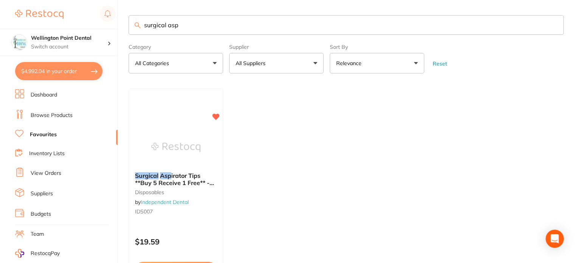
click at [47, 113] on link "Browse Products" at bounding box center [52, 116] width 42 height 8
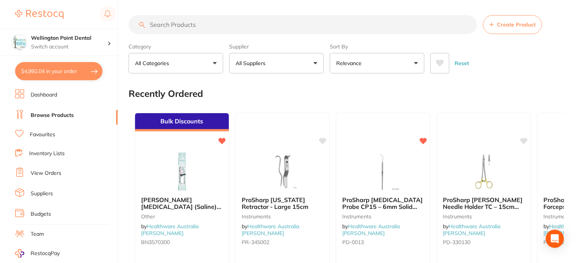
click at [189, 24] on input "search" at bounding box center [303, 24] width 348 height 19
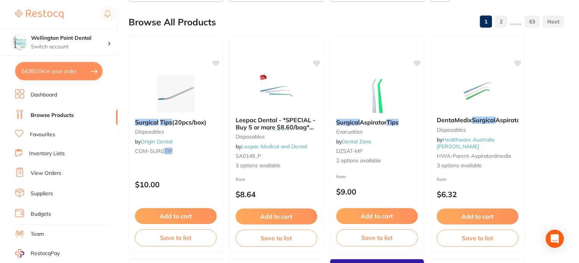
scroll to position [76, 0]
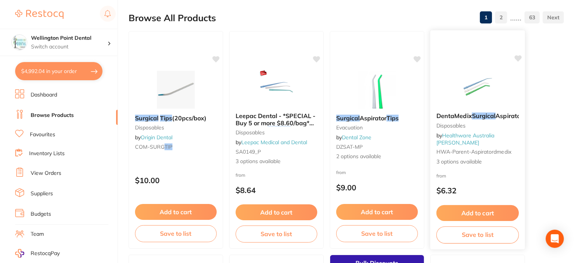
type input "surgical aspiring tips"
click at [495, 120] on span "Aspirator" at bounding box center [508, 116] width 27 height 8
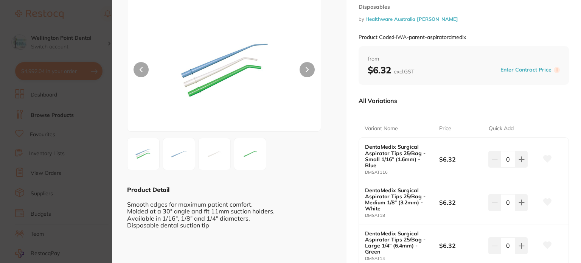
scroll to position [76, 0]
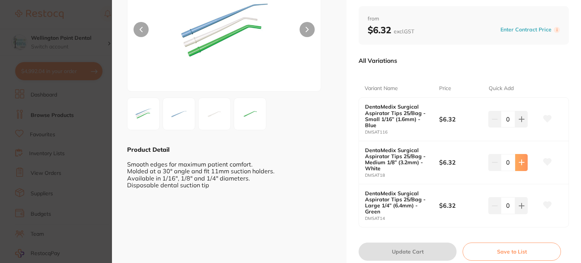
click at [520, 163] on icon at bounding box center [521, 162] width 6 height 6
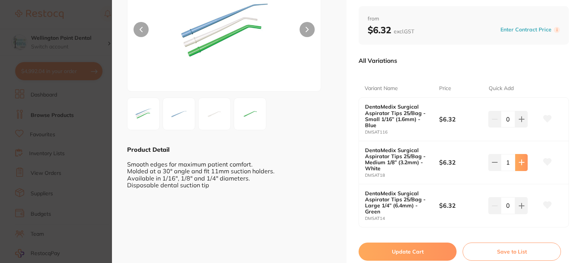
click at [520, 163] on icon at bounding box center [521, 162] width 6 height 6
type input "4"
click at [393, 248] on button "Update Cart" at bounding box center [408, 251] width 98 height 18
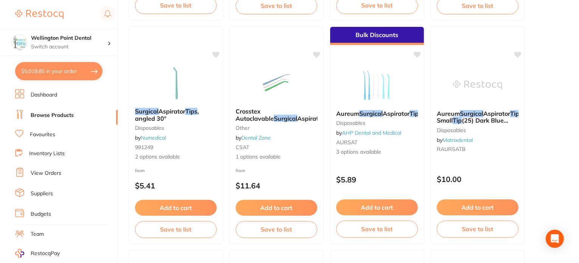
scroll to position [306, 0]
